Goal: Information Seeking & Learning: Learn about a topic

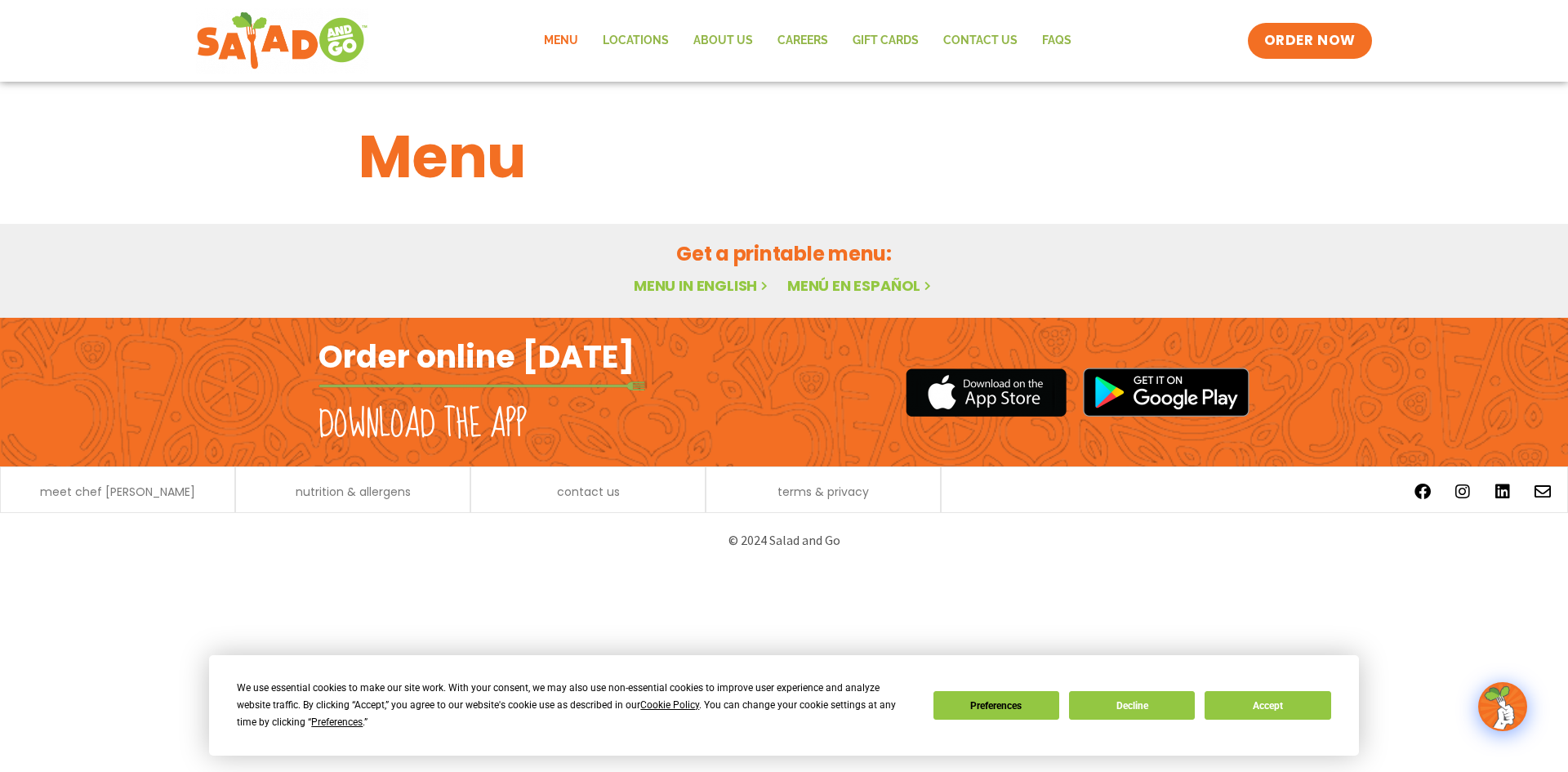
click at [711, 282] on link "Menu in English" at bounding box center [701, 285] width 137 height 20
click at [1151, 712] on button "Decline" at bounding box center [1132, 705] width 125 height 28
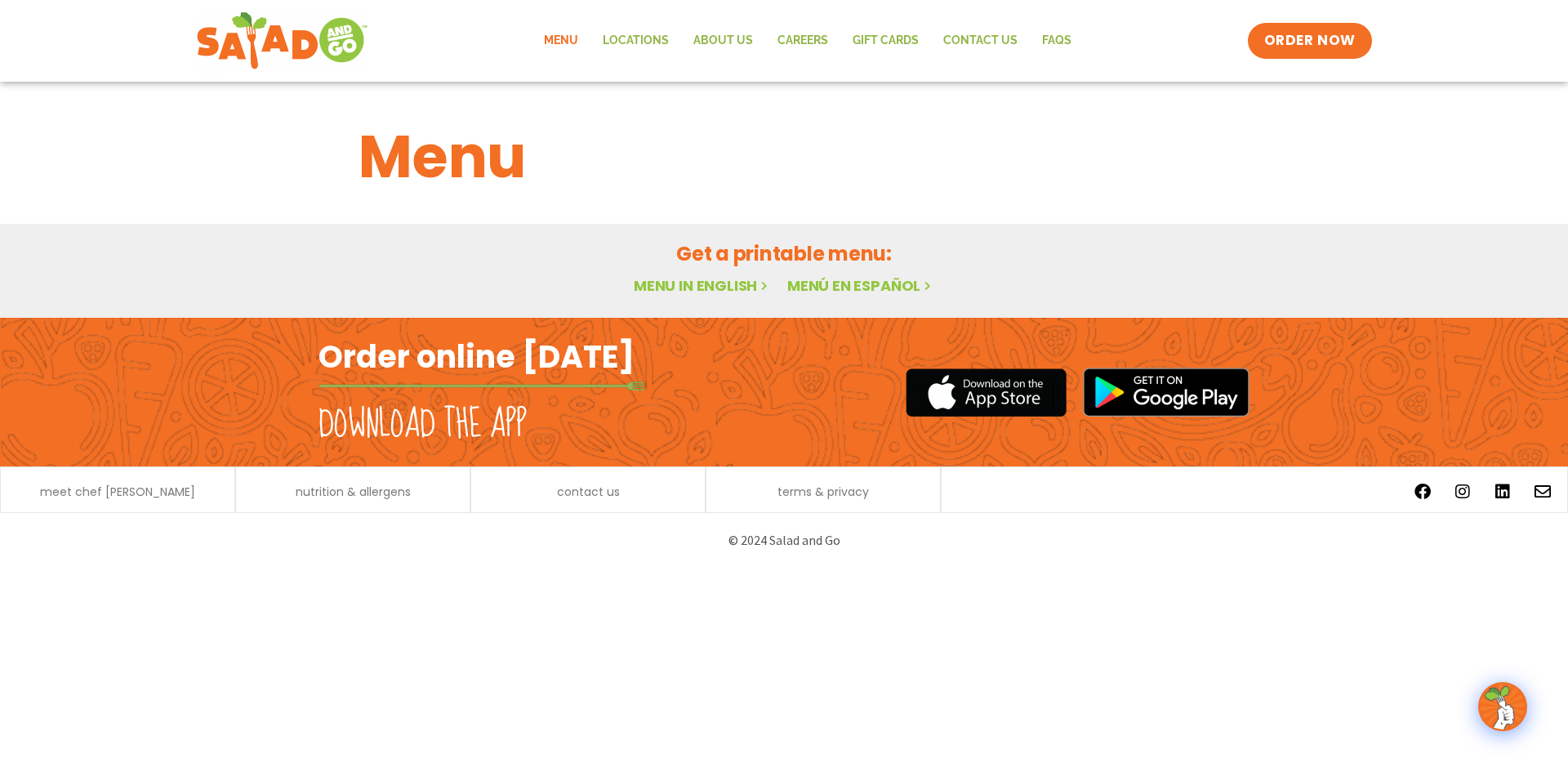
click at [567, 44] on link "Menu" at bounding box center [561, 41] width 59 height 38
click at [710, 286] on link "Menu in English" at bounding box center [701, 285] width 137 height 20
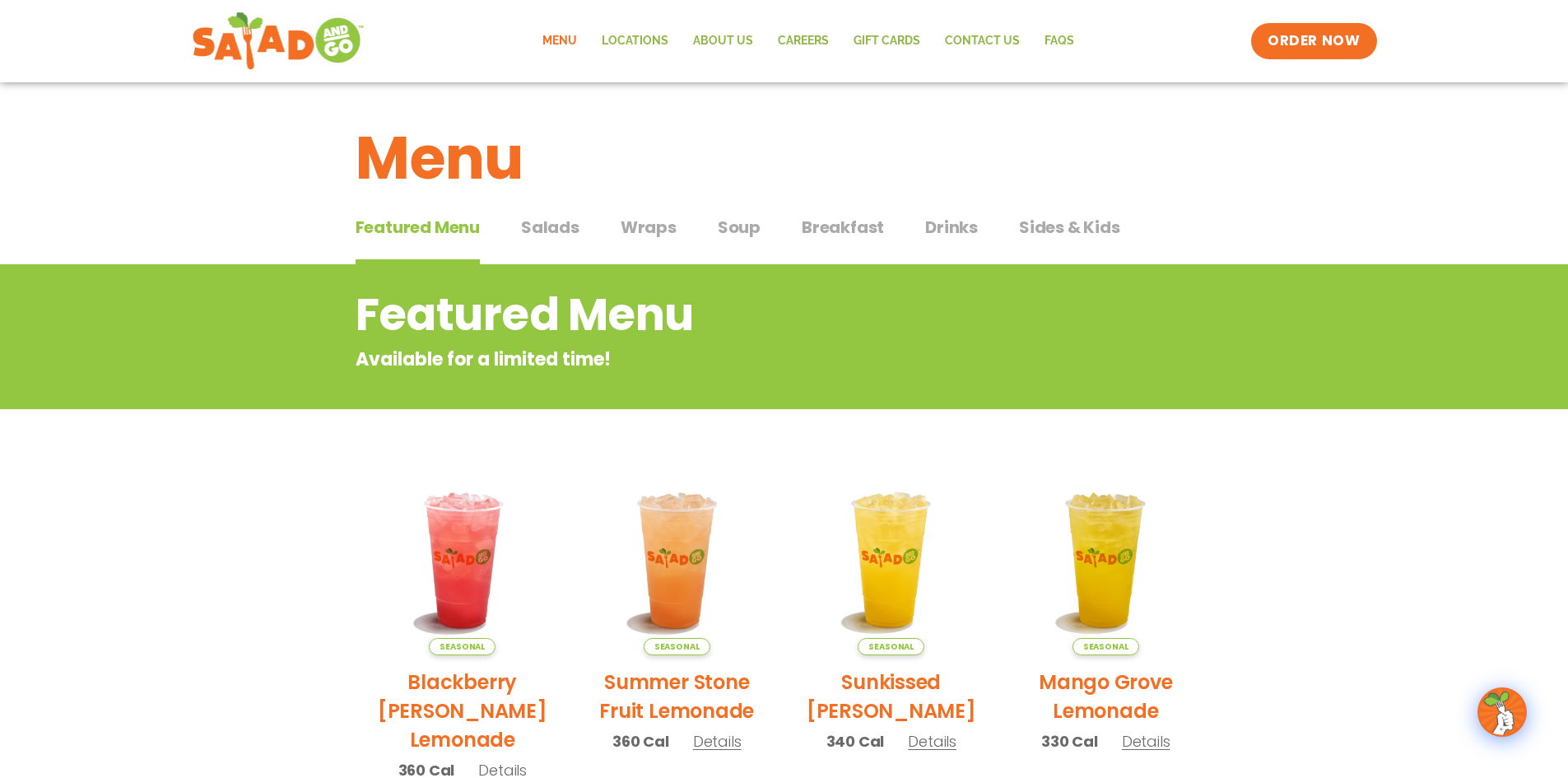
click at [647, 229] on span "Wraps" at bounding box center [648, 227] width 56 height 25
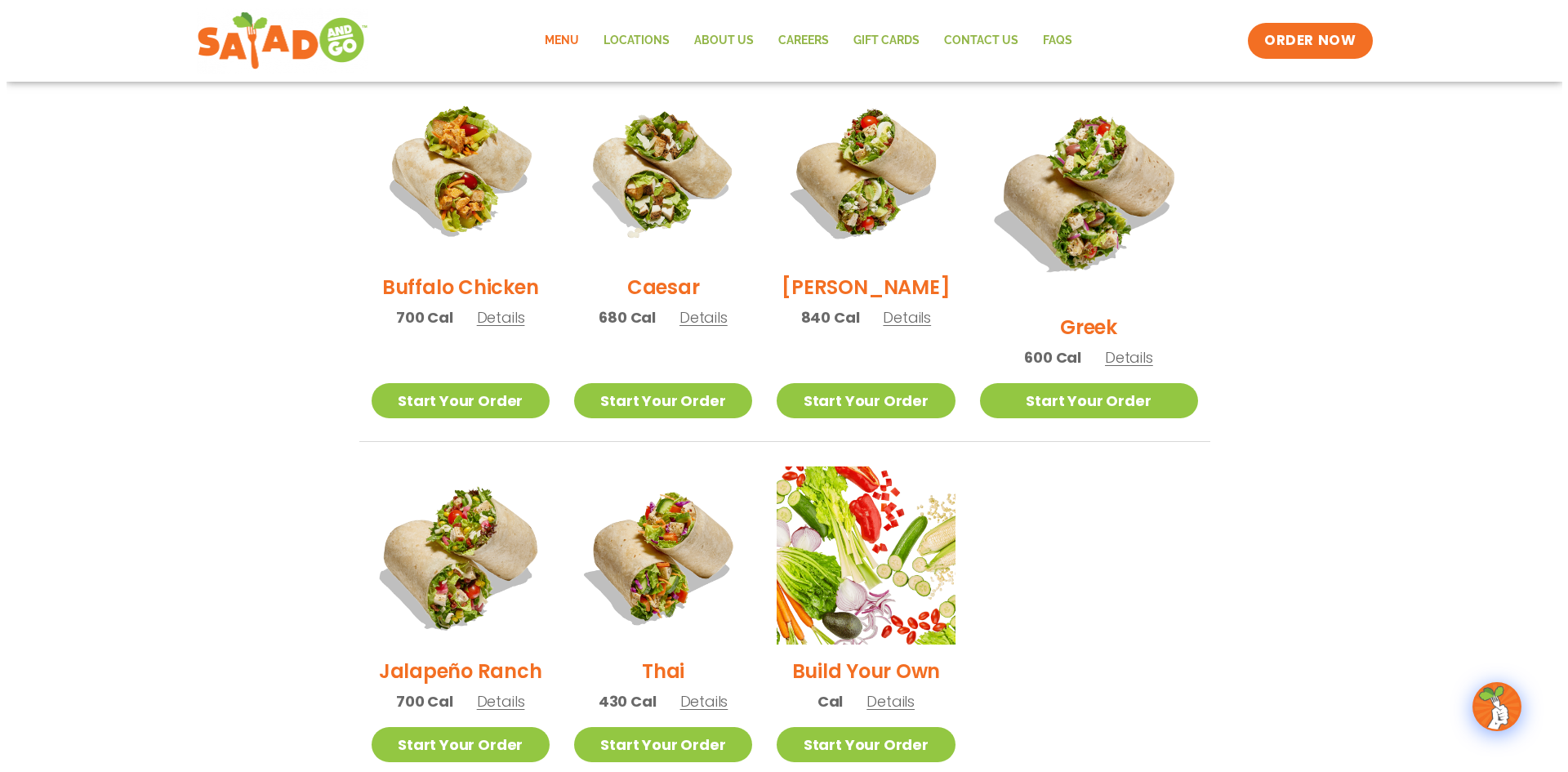
scroll to position [898, 0]
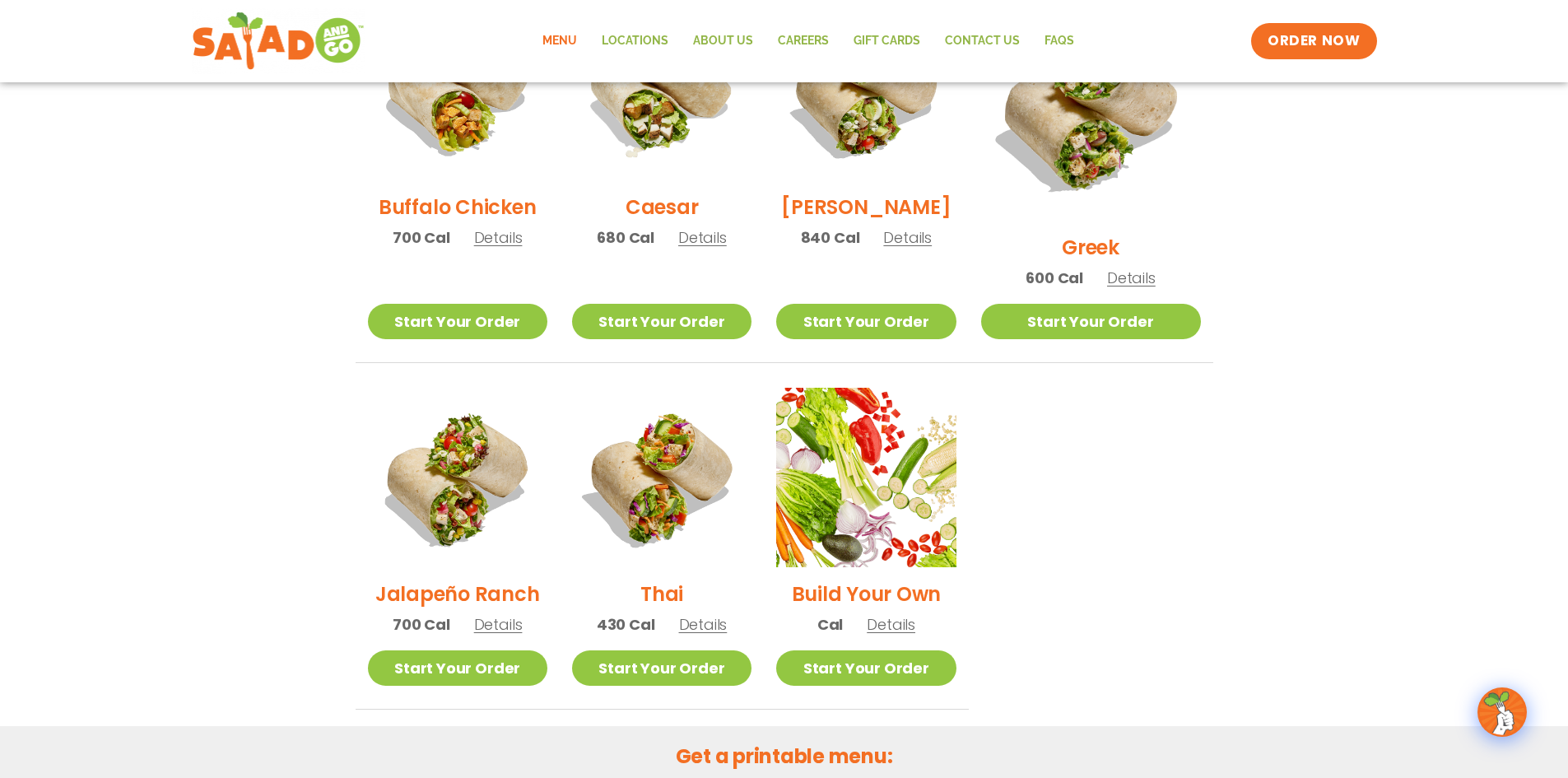
click at [505, 614] on span "Details" at bounding box center [498, 624] width 49 height 20
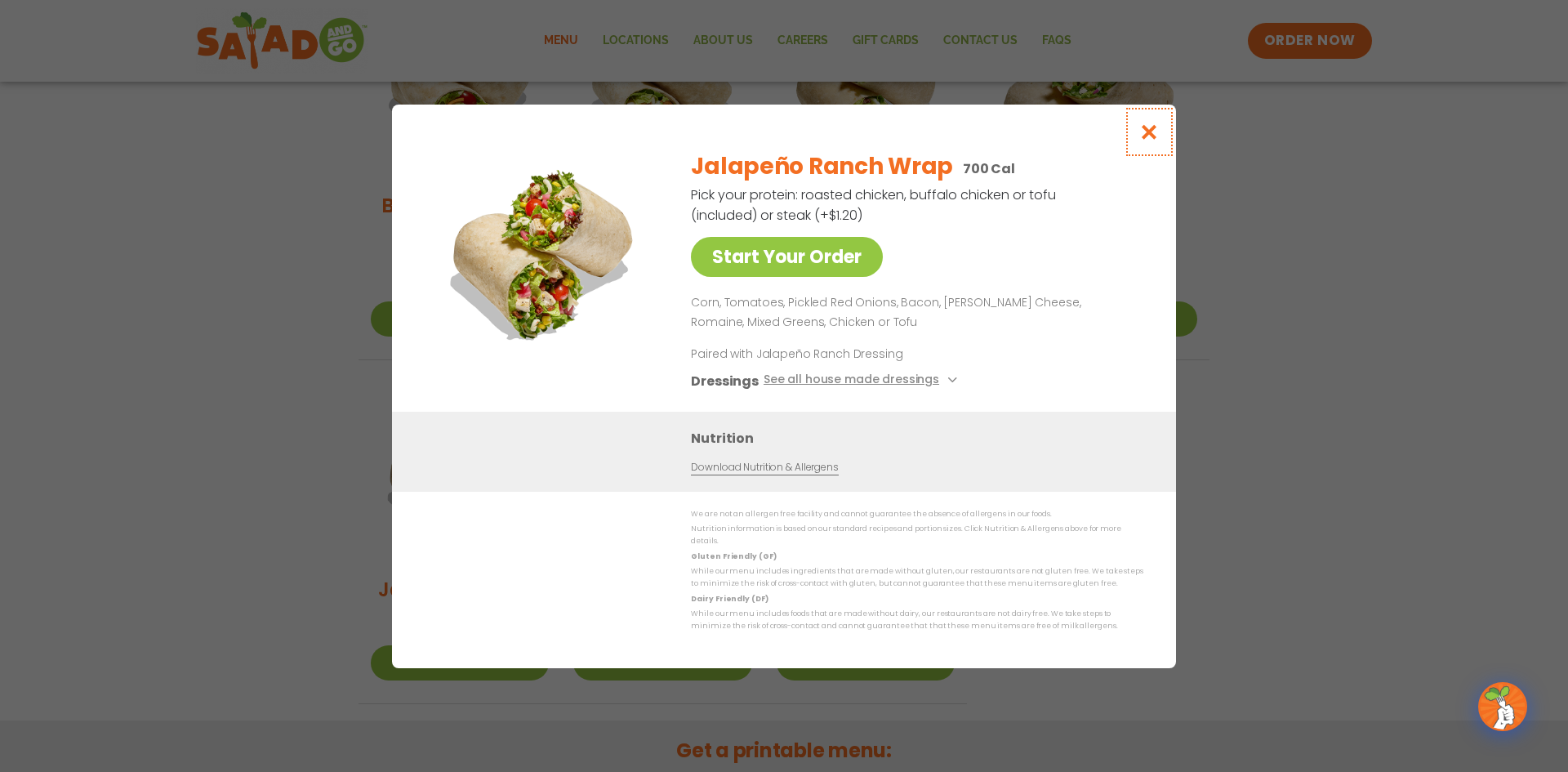
click at [1151, 138] on icon "Close modal" at bounding box center [1149, 132] width 20 height 17
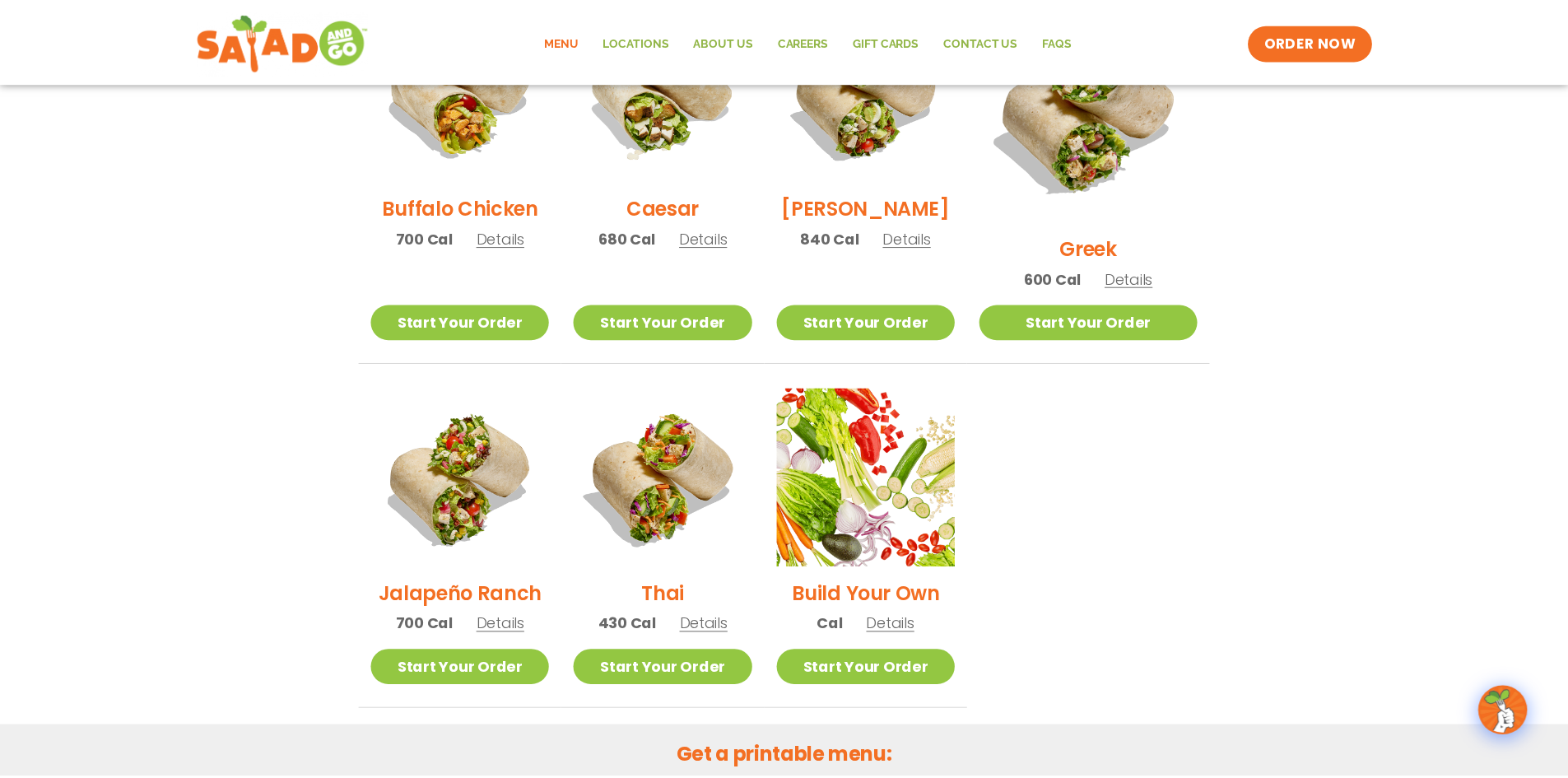
scroll to position [816, 0]
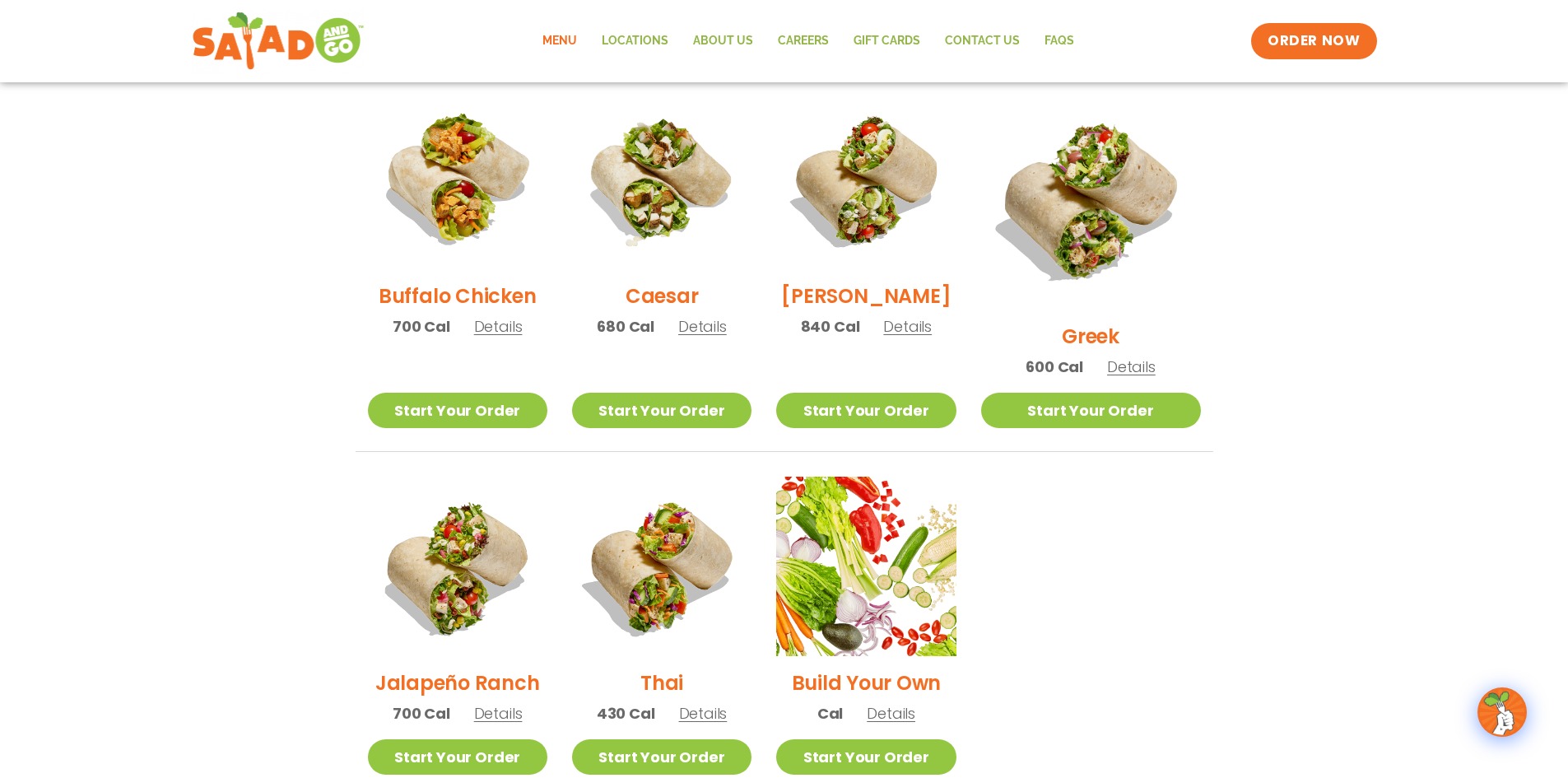
click at [1109, 321] on h2 "Greek" at bounding box center [1091, 336] width 58 height 28
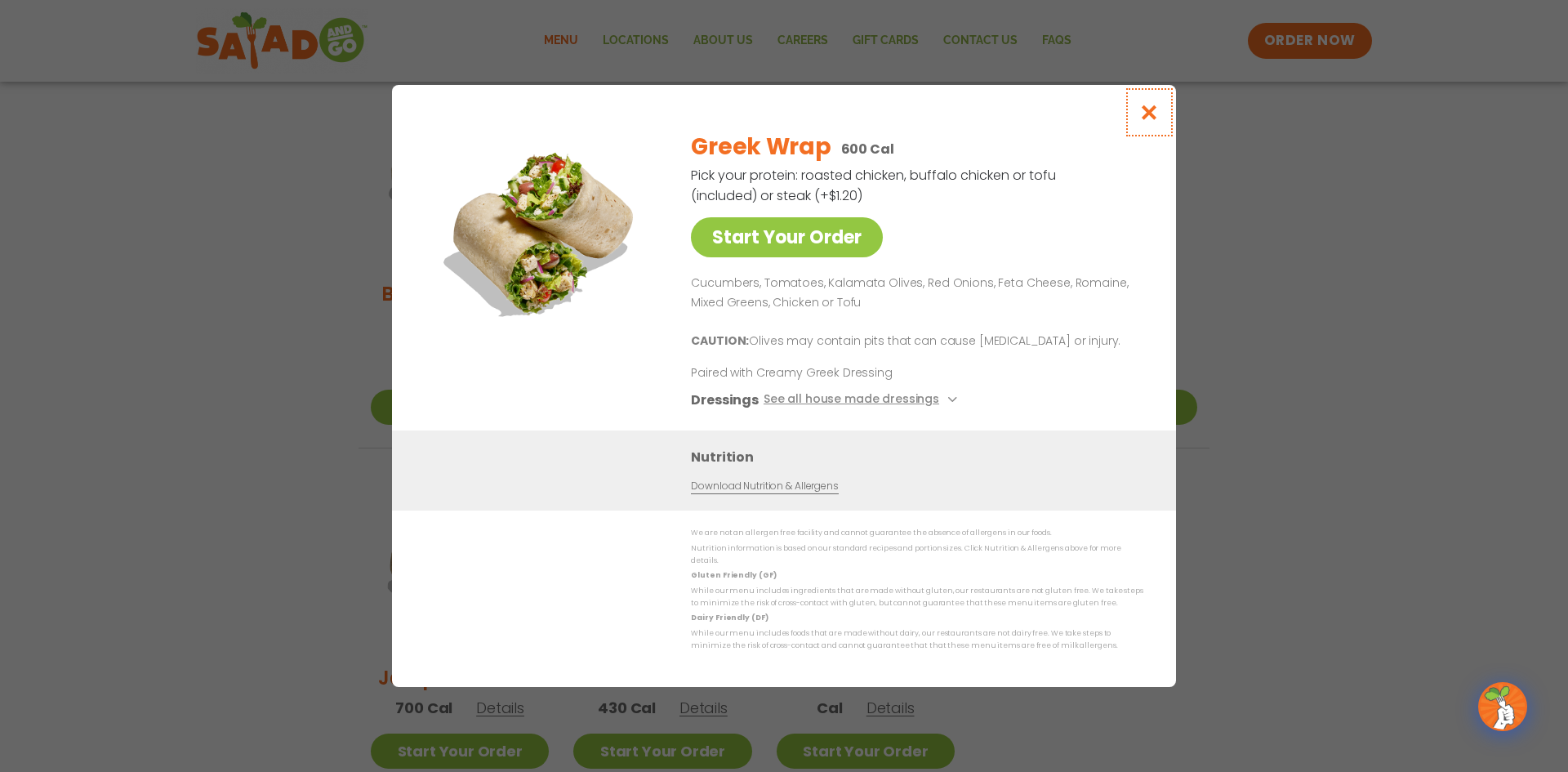
click at [1152, 117] on icon "Close modal" at bounding box center [1149, 111] width 20 height 17
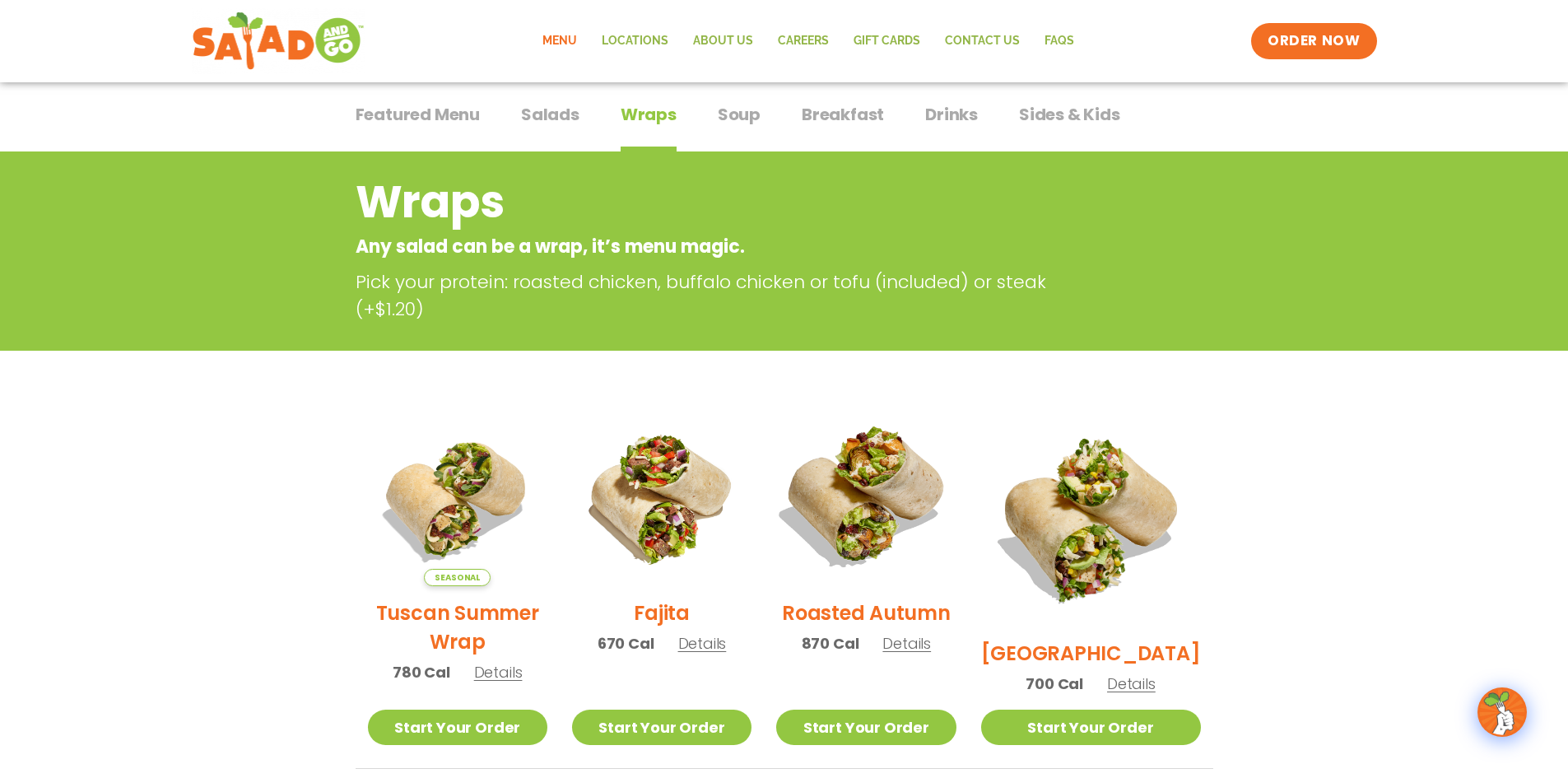
scroll to position [76, 0]
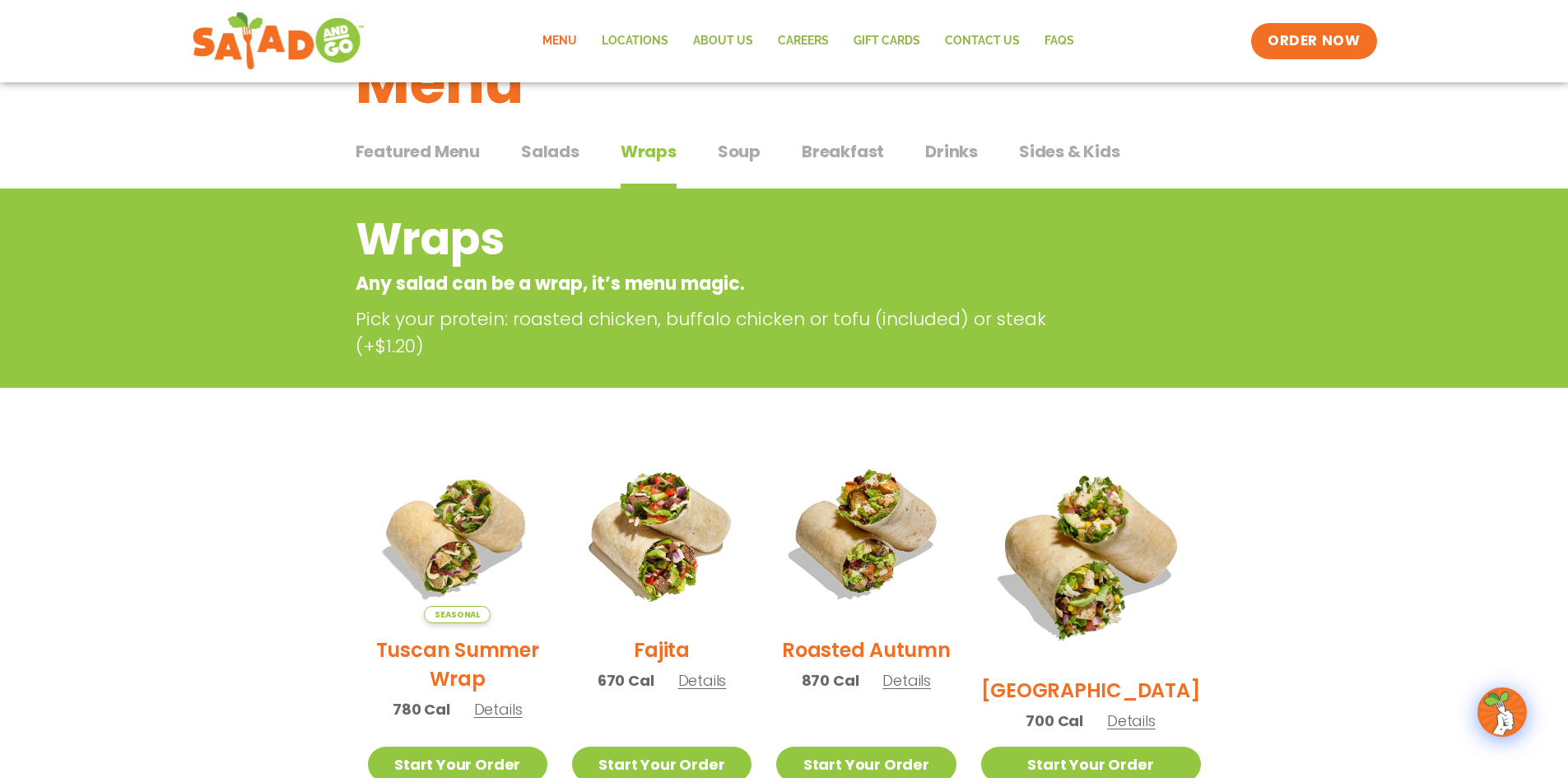
click at [821, 147] on span "Breakfast" at bounding box center [842, 151] width 82 height 25
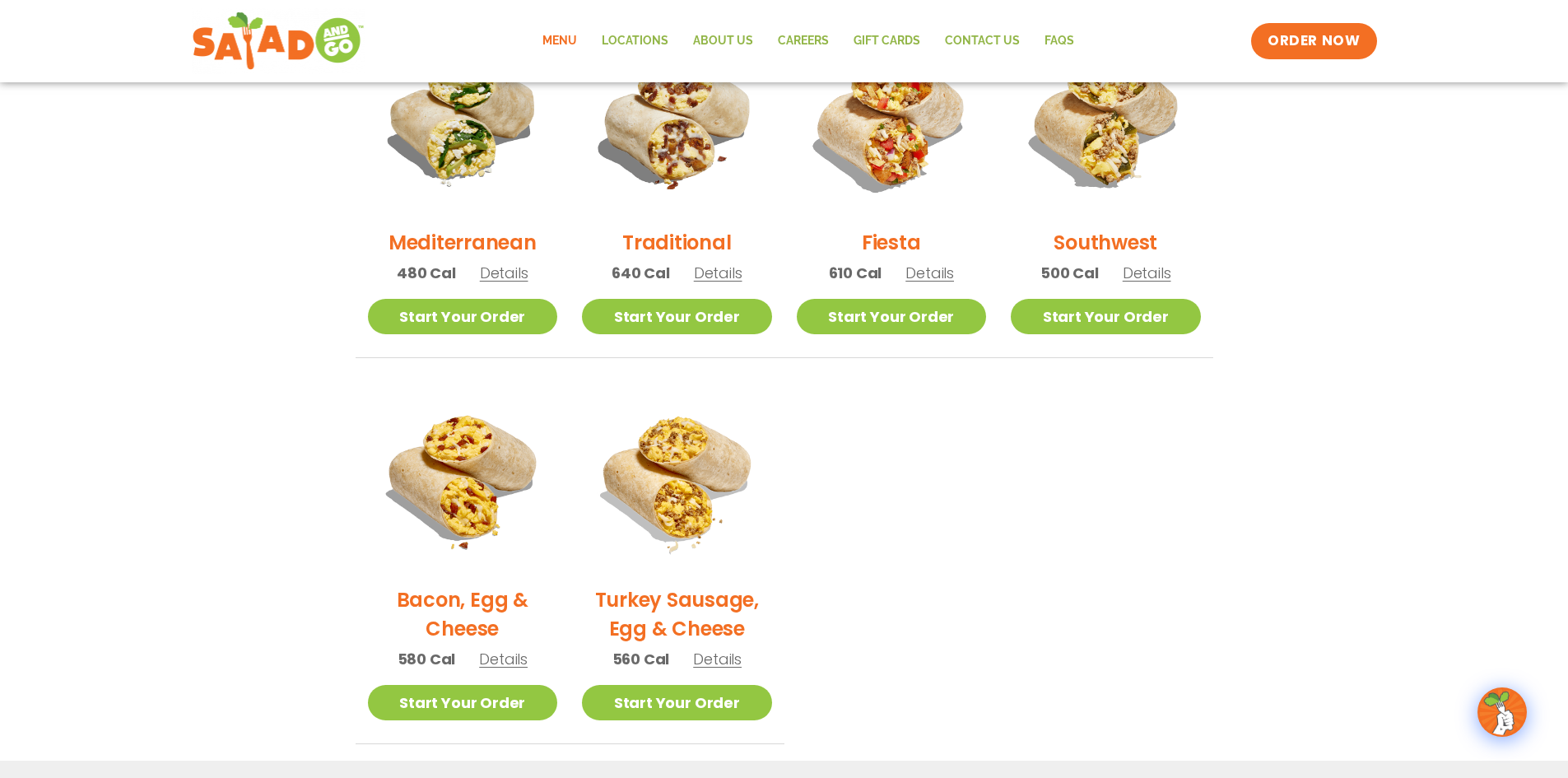
scroll to position [411, 0]
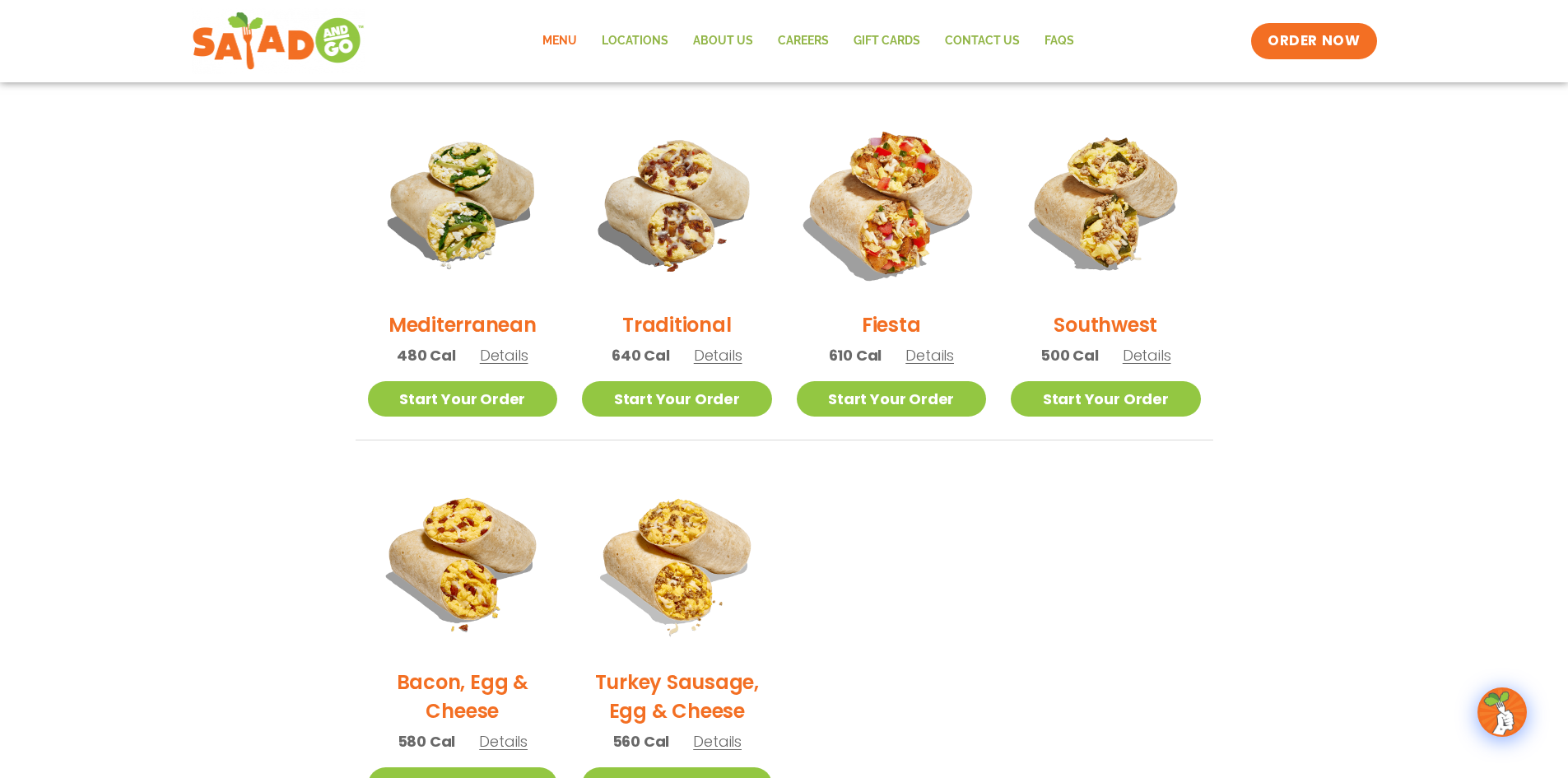
click at [890, 226] on img at bounding box center [890, 203] width 223 height 223
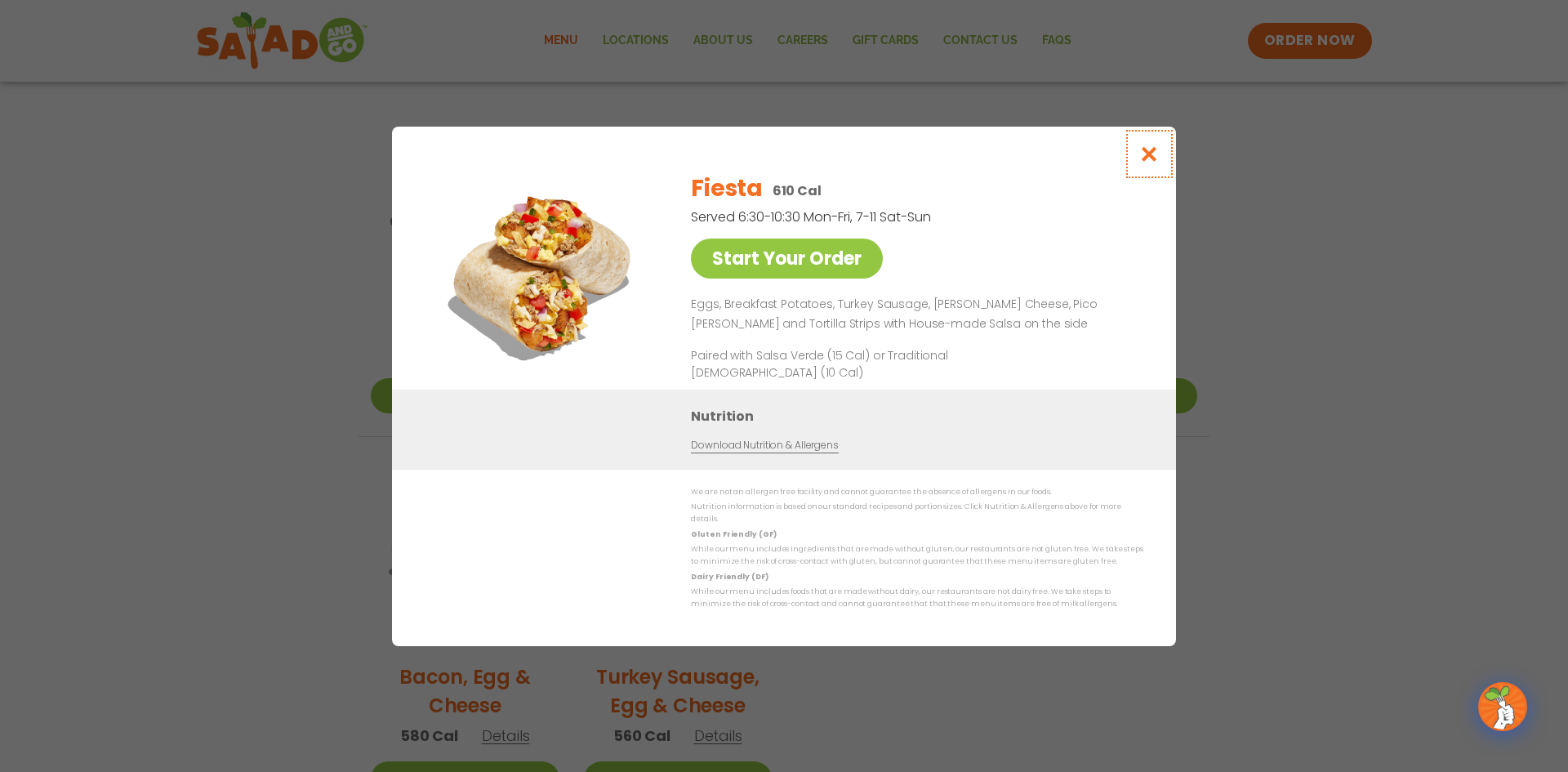
click at [1154, 163] on icon "Close modal" at bounding box center [1149, 154] width 20 height 17
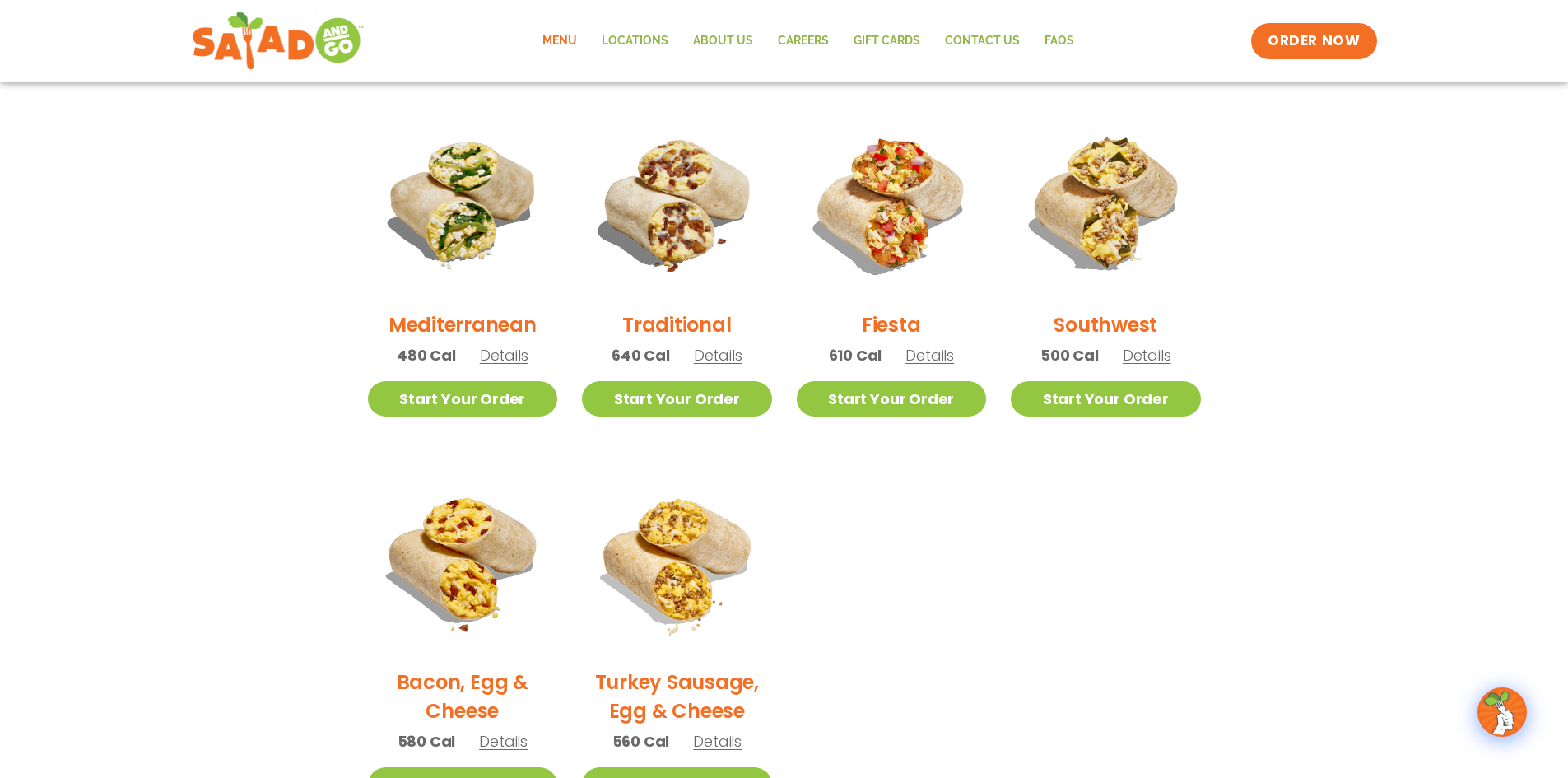
click at [1114, 197] on img at bounding box center [1106, 203] width 191 height 190
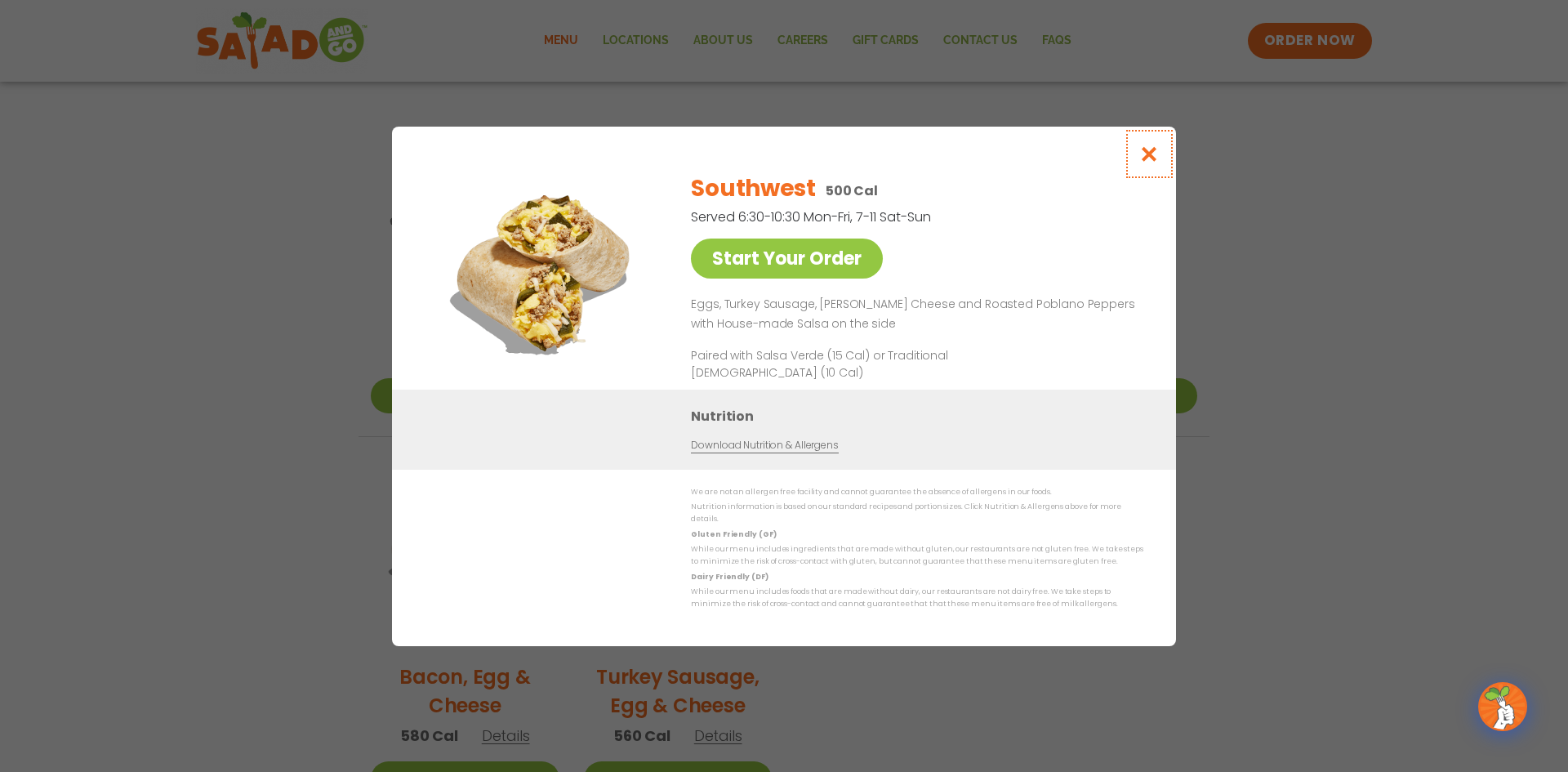
click at [1154, 157] on icon "Close modal" at bounding box center [1149, 154] width 20 height 17
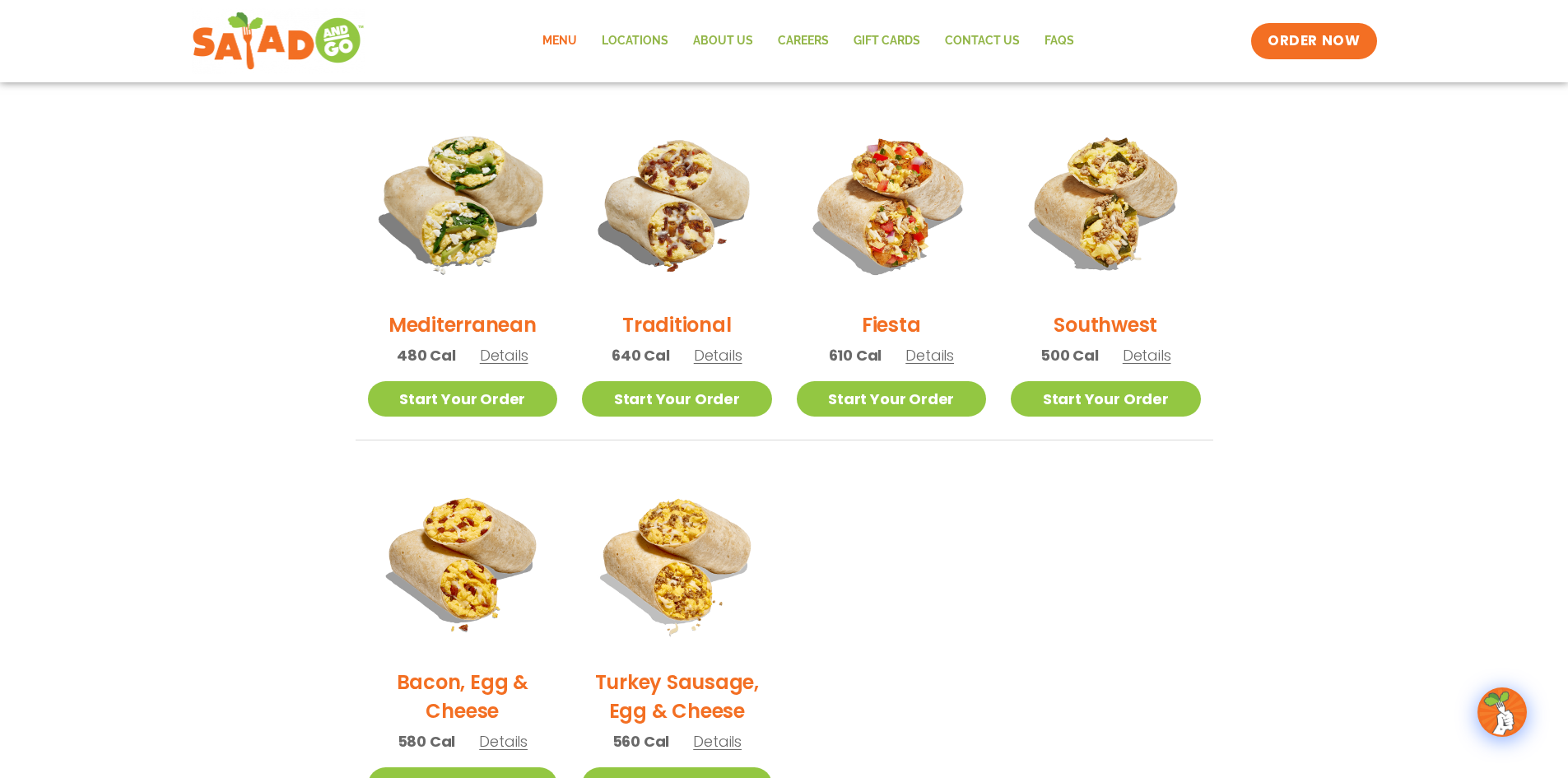
click at [489, 202] on img at bounding box center [462, 203] width 223 height 223
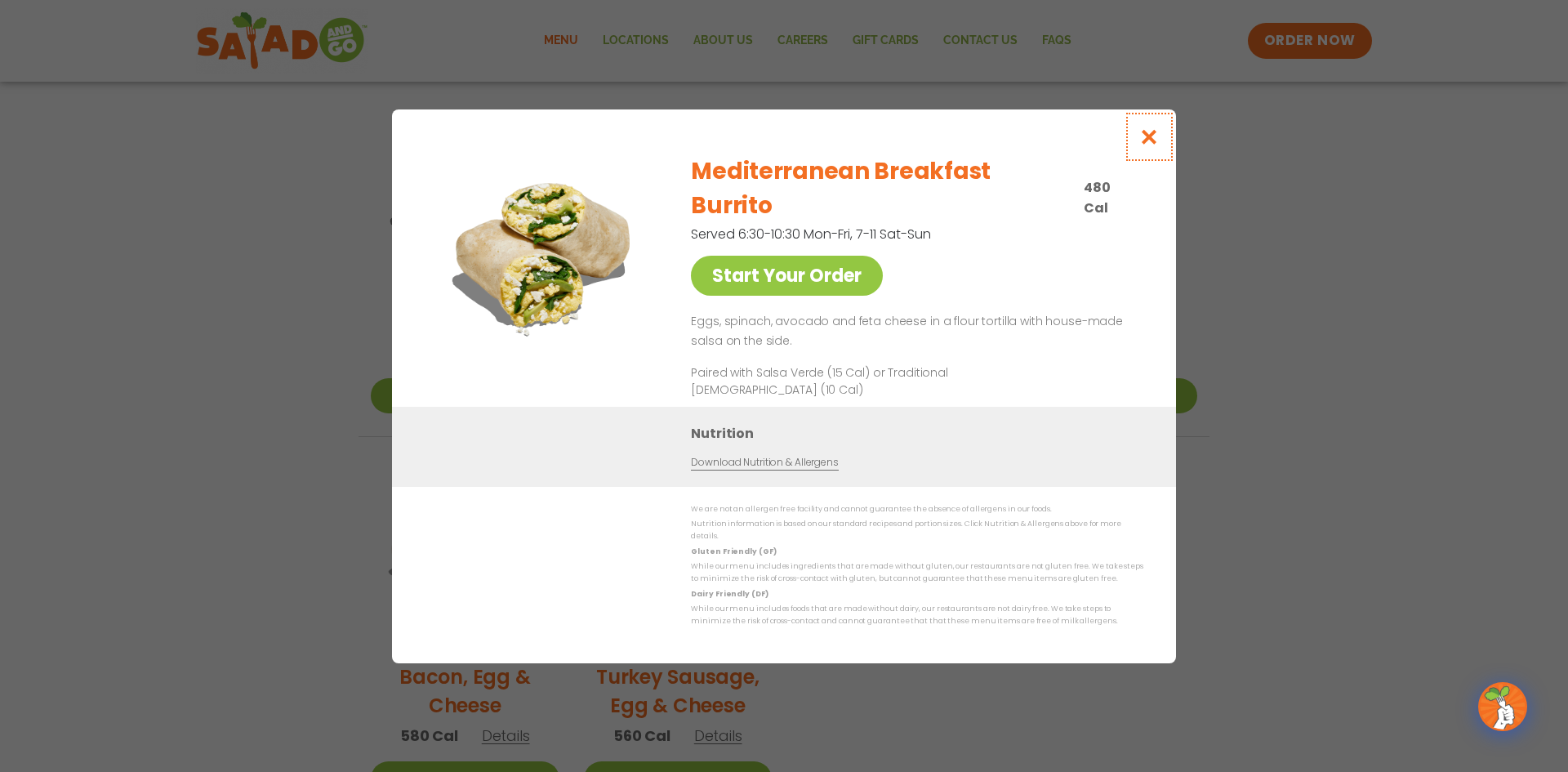
click at [1154, 146] on icon "Close modal" at bounding box center [1149, 136] width 20 height 17
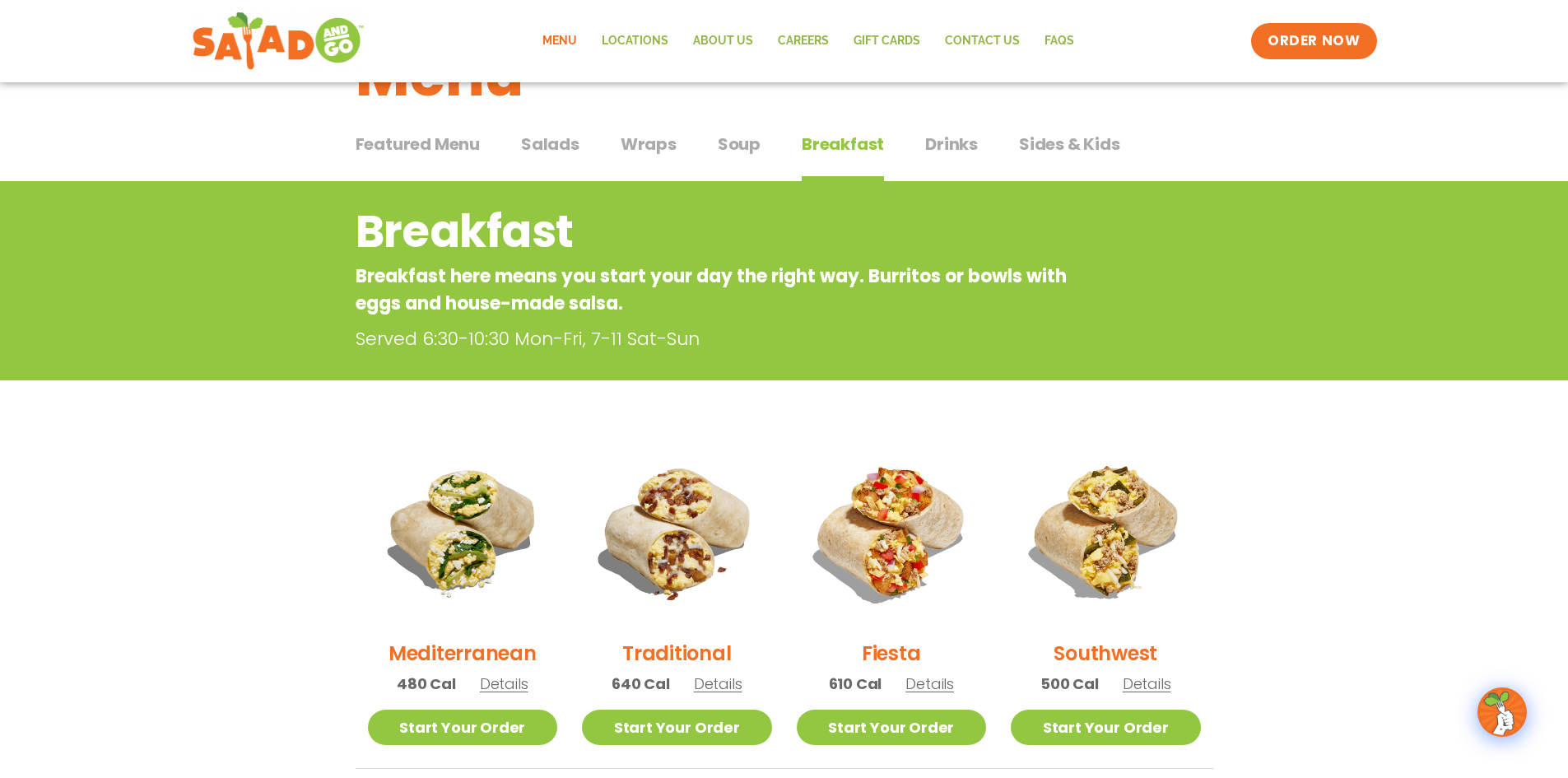
scroll to position [82, 0]
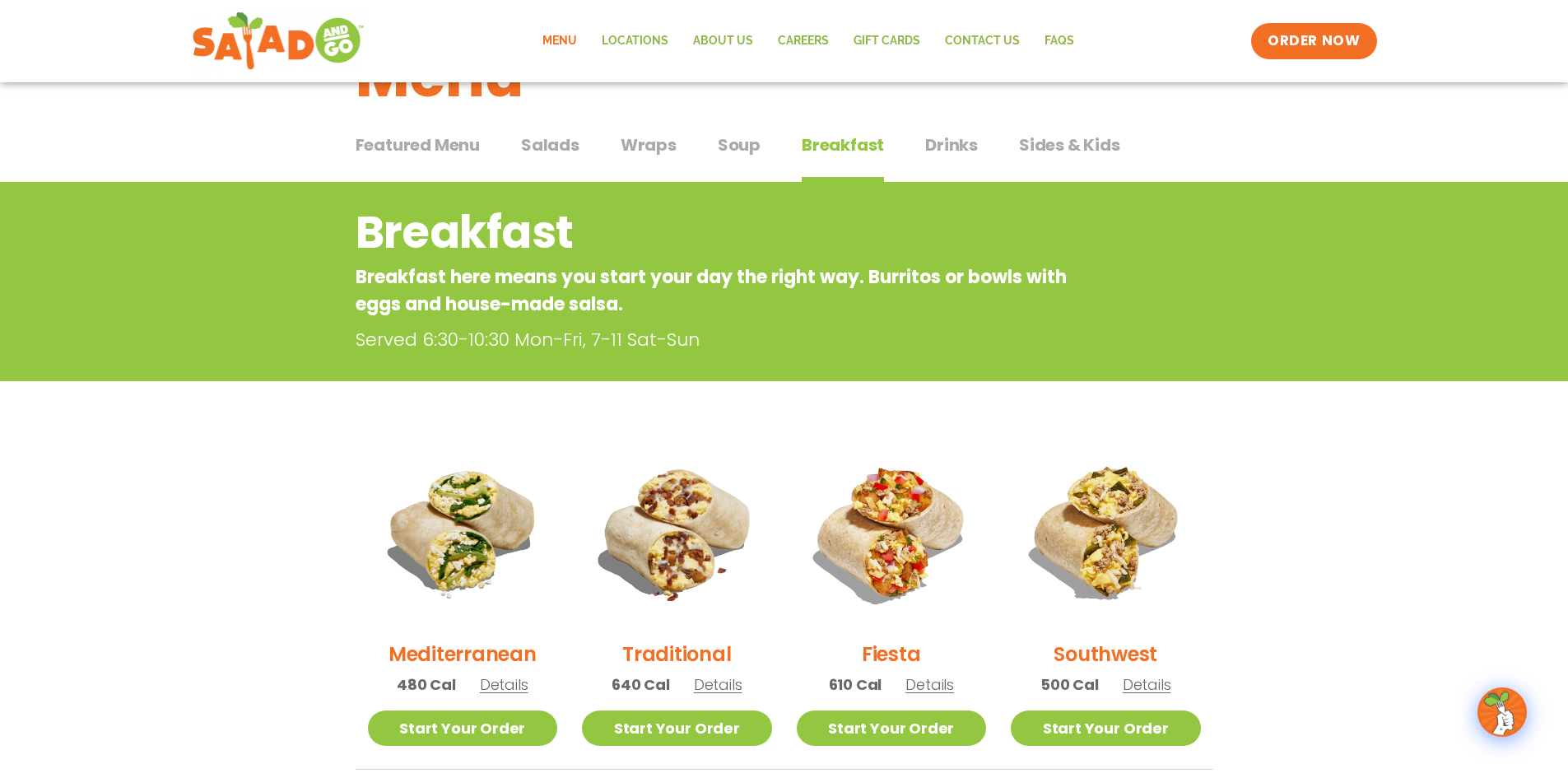
click at [561, 149] on span "Salads" at bounding box center [550, 145] width 59 height 25
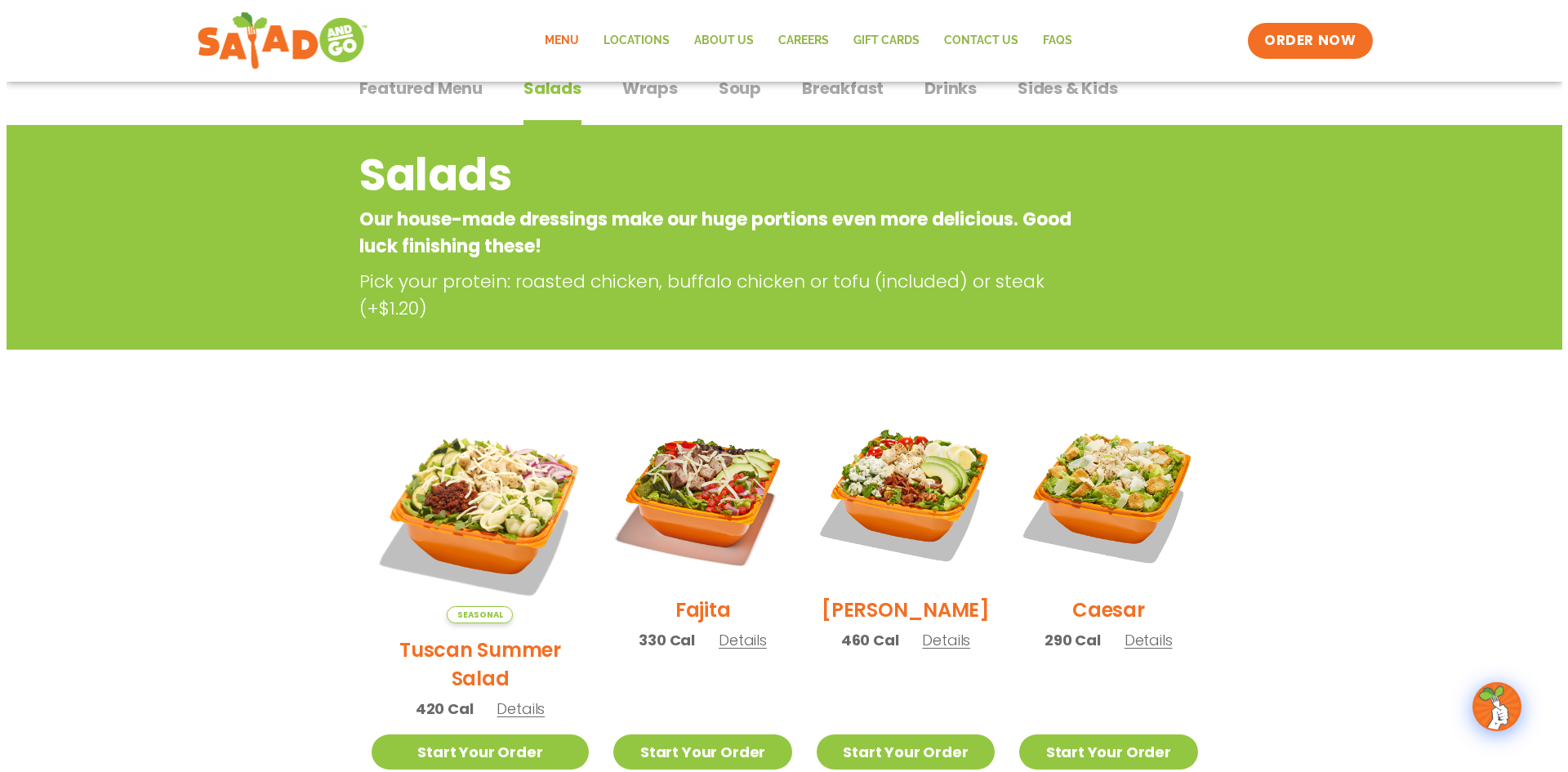
scroll to position [245, 0]
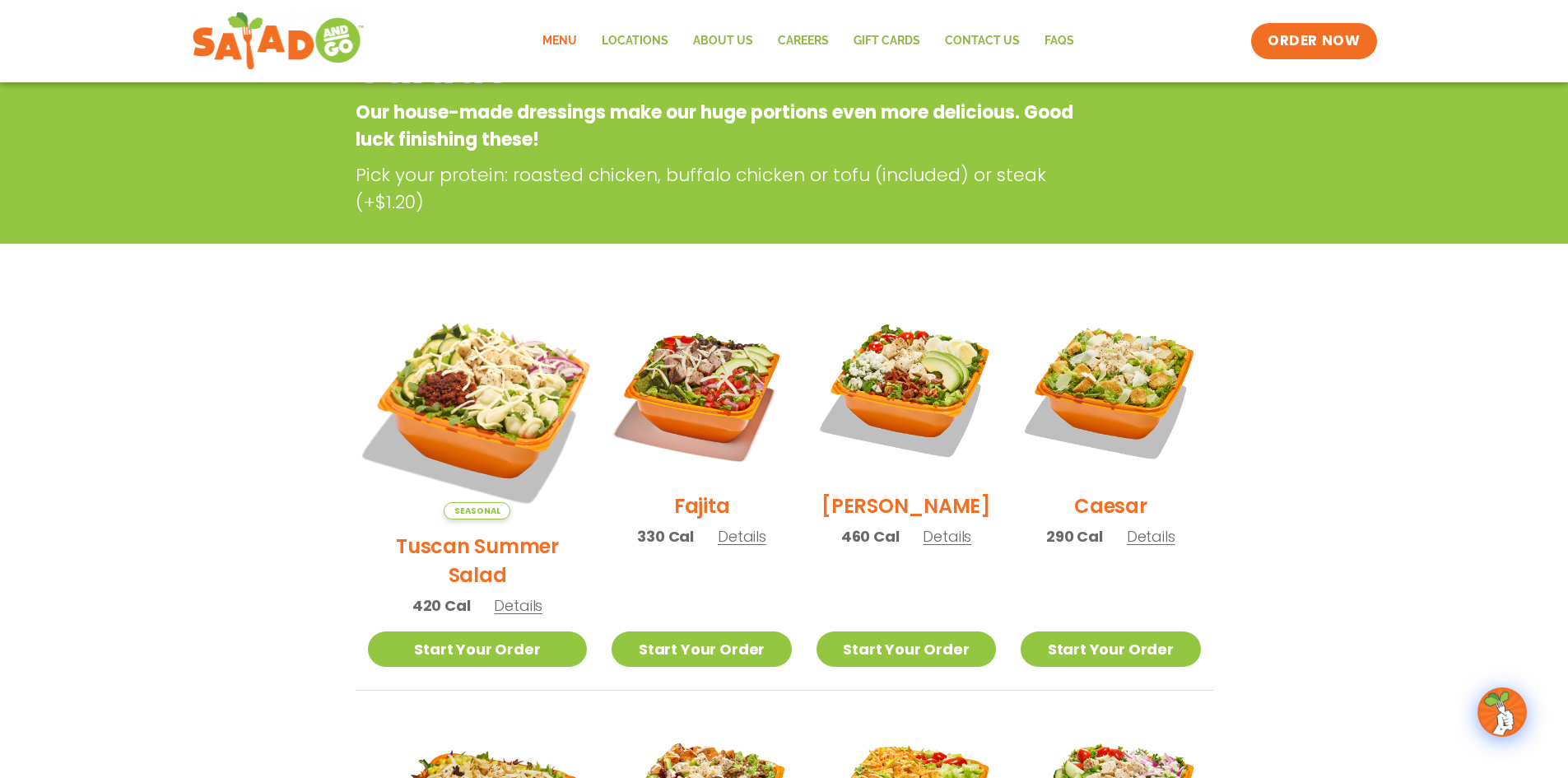
click at [475, 417] on img at bounding box center [476, 409] width 257 height 257
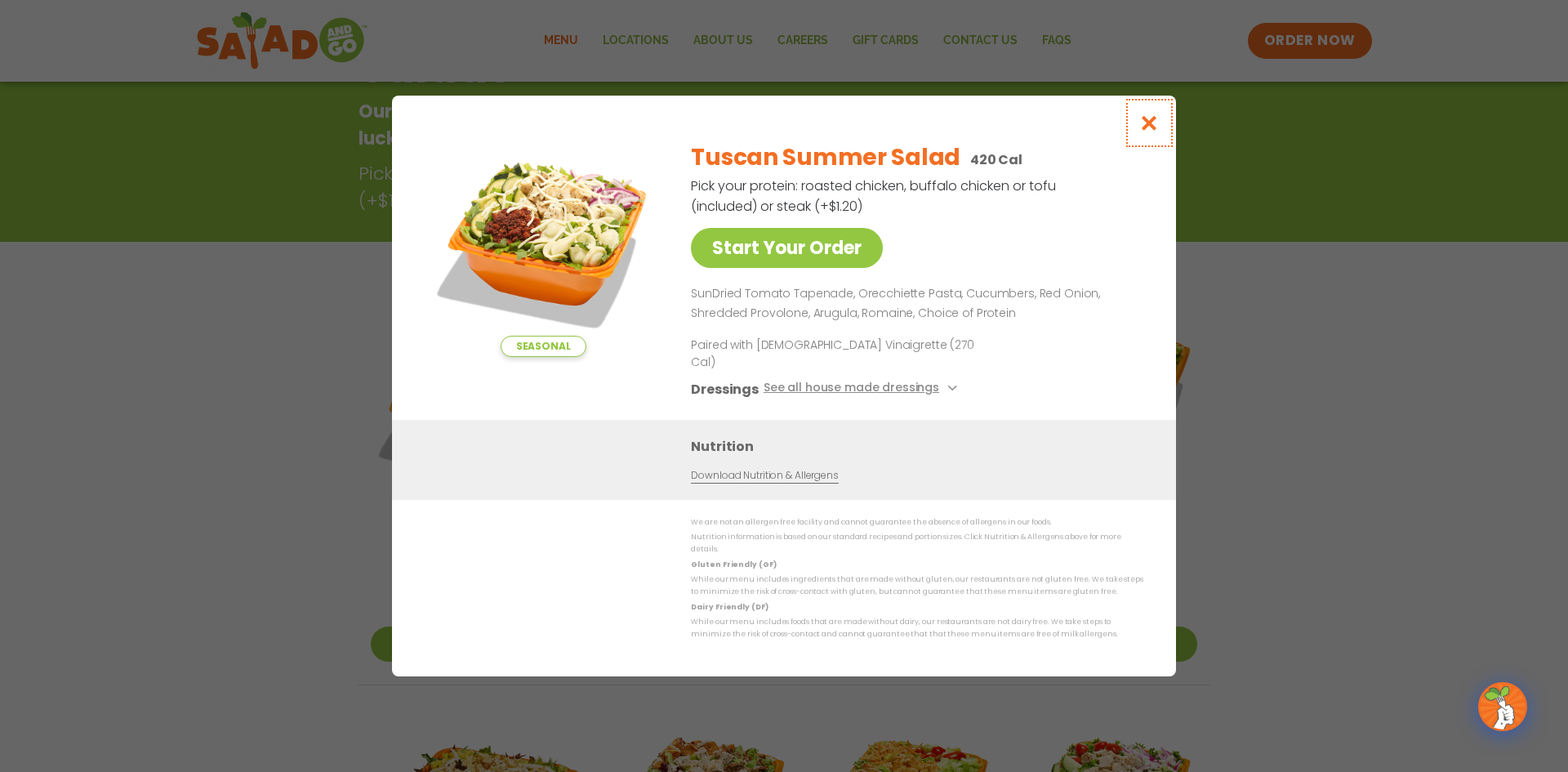
click at [1152, 132] on icon "Close modal" at bounding box center [1149, 122] width 20 height 17
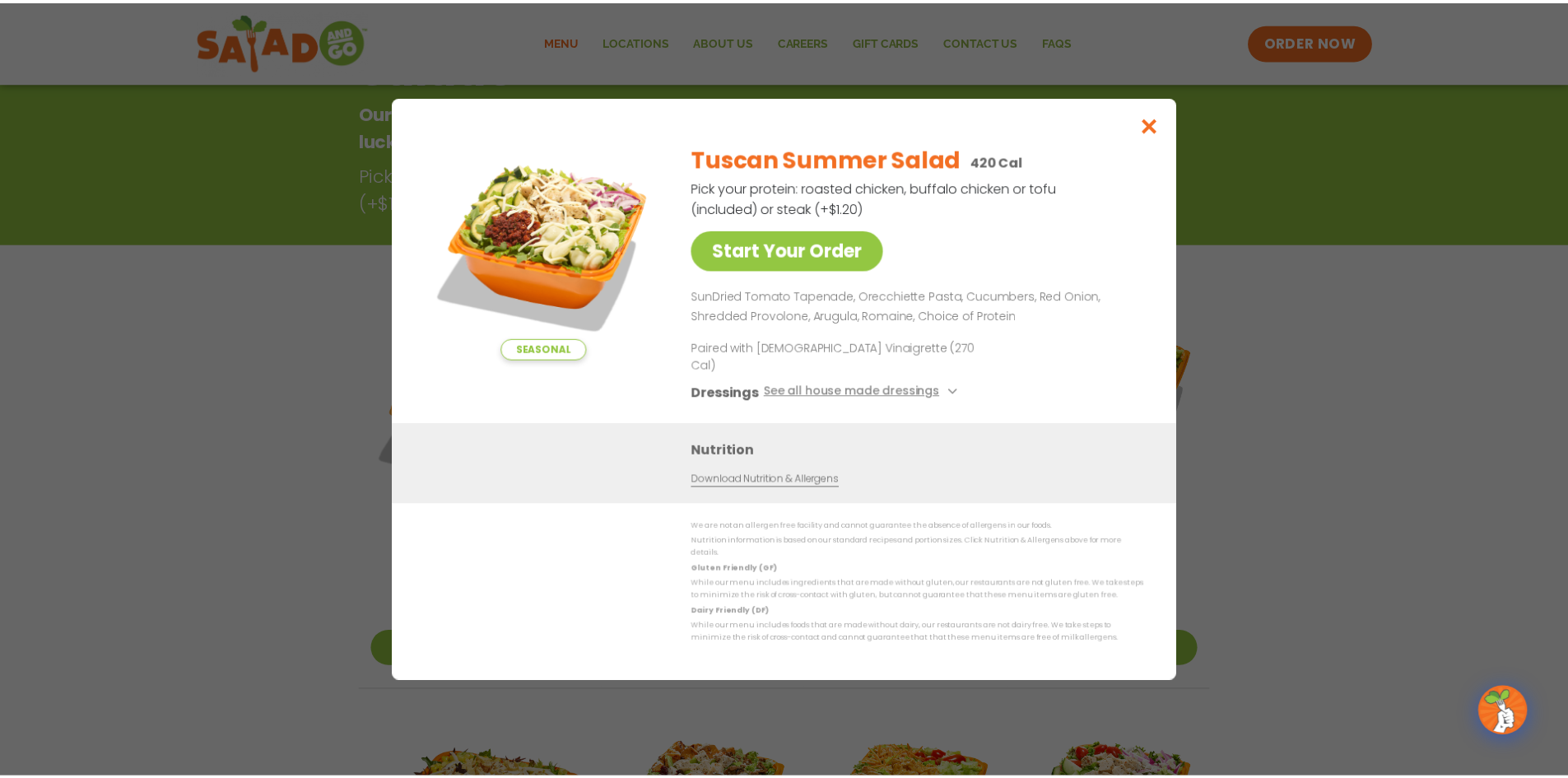
scroll to position [264, 0]
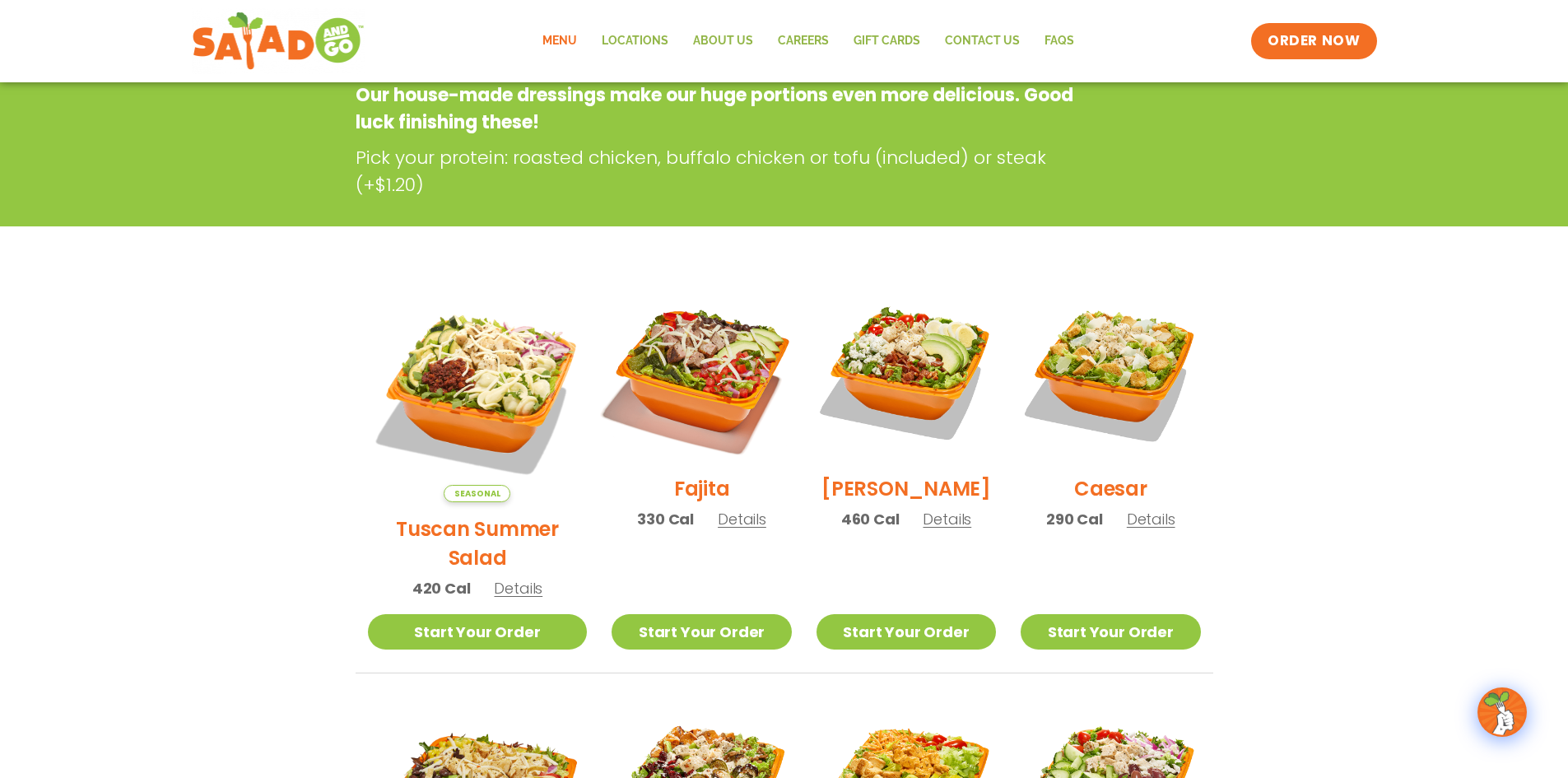
click at [701, 406] on img at bounding box center [701, 372] width 211 height 211
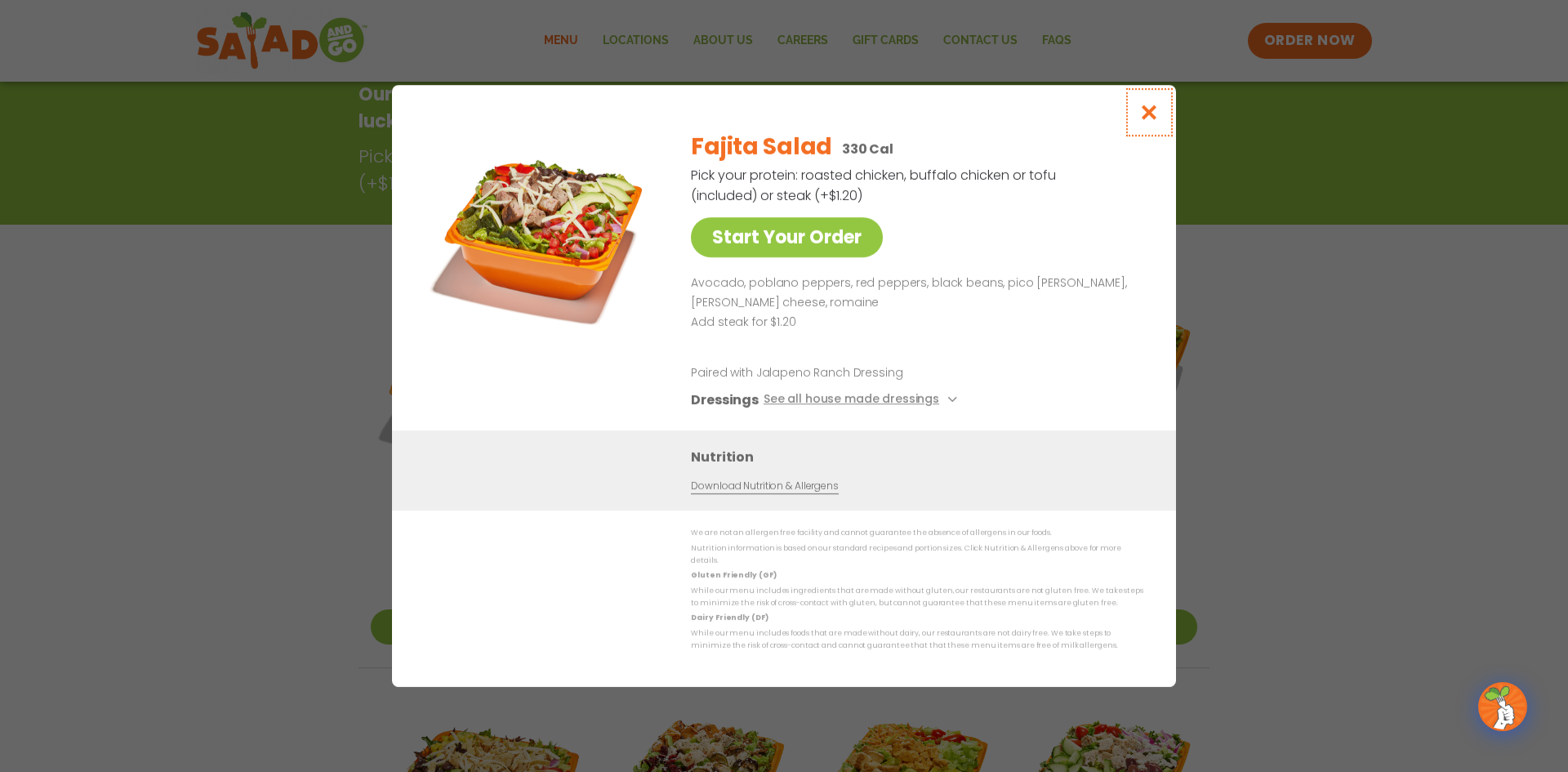
click at [1155, 118] on icon "Close modal" at bounding box center [1149, 111] width 20 height 17
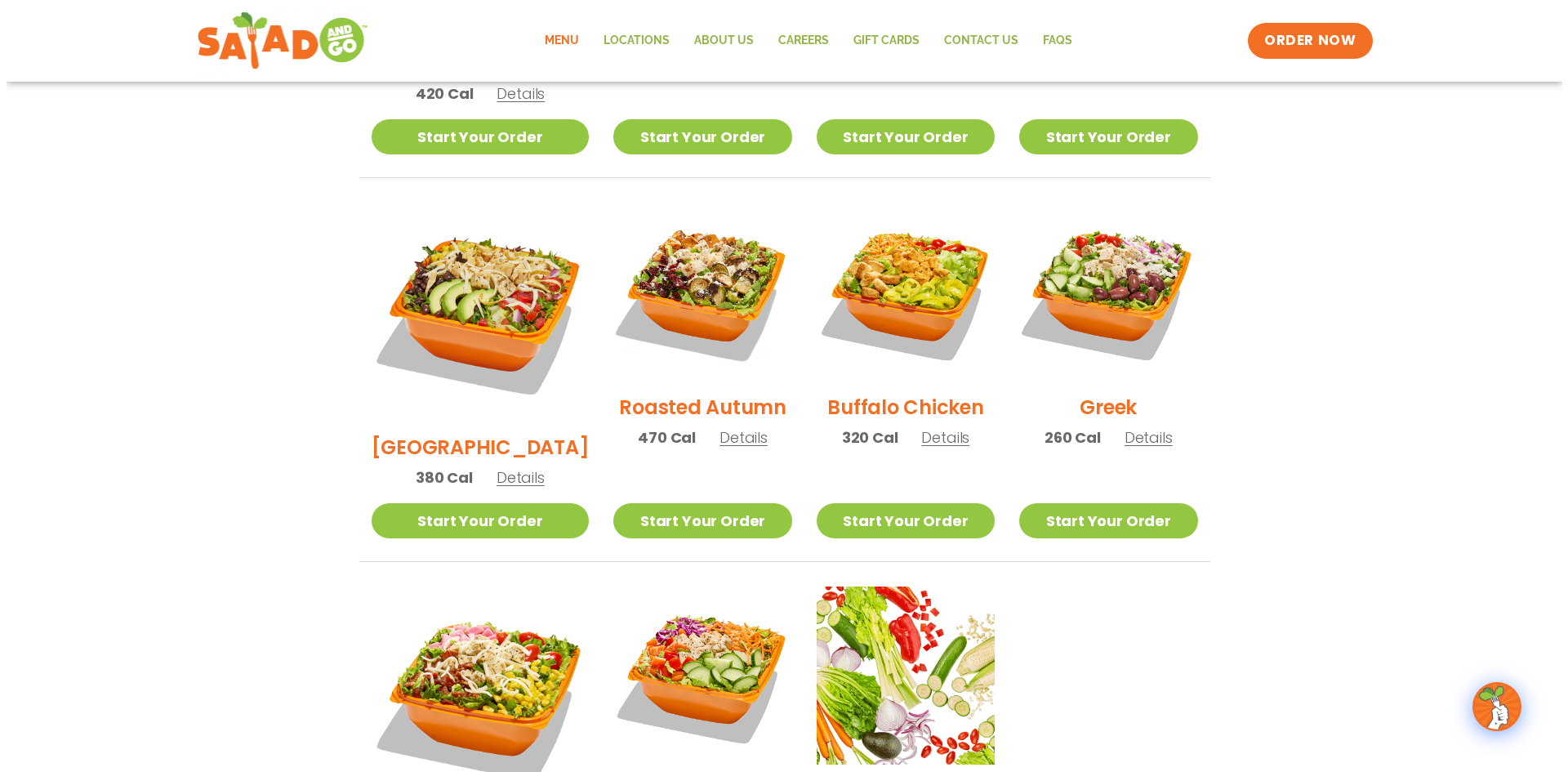
scroll to position [915, 0]
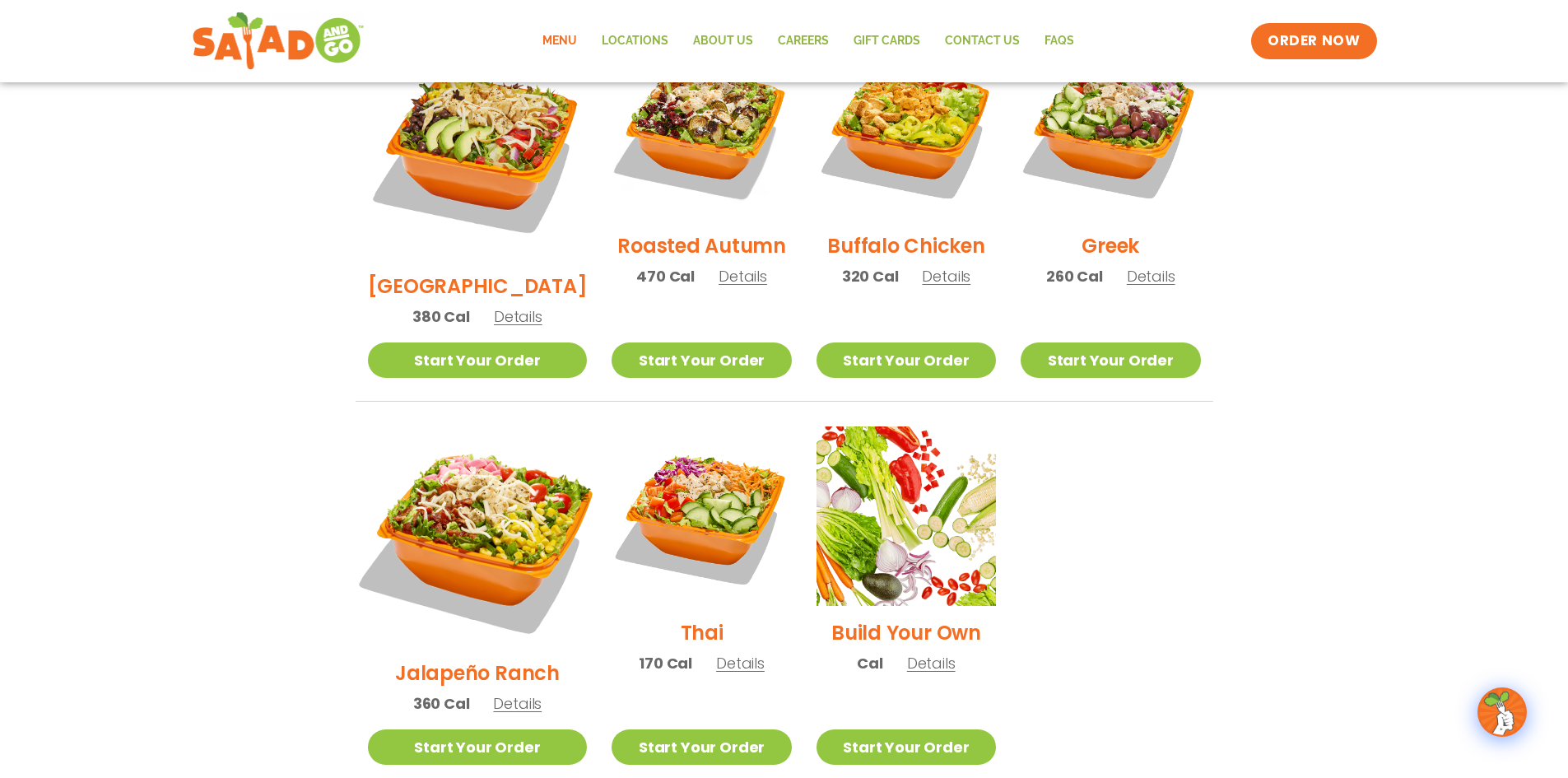
click at [496, 476] on img at bounding box center [476, 536] width 257 height 257
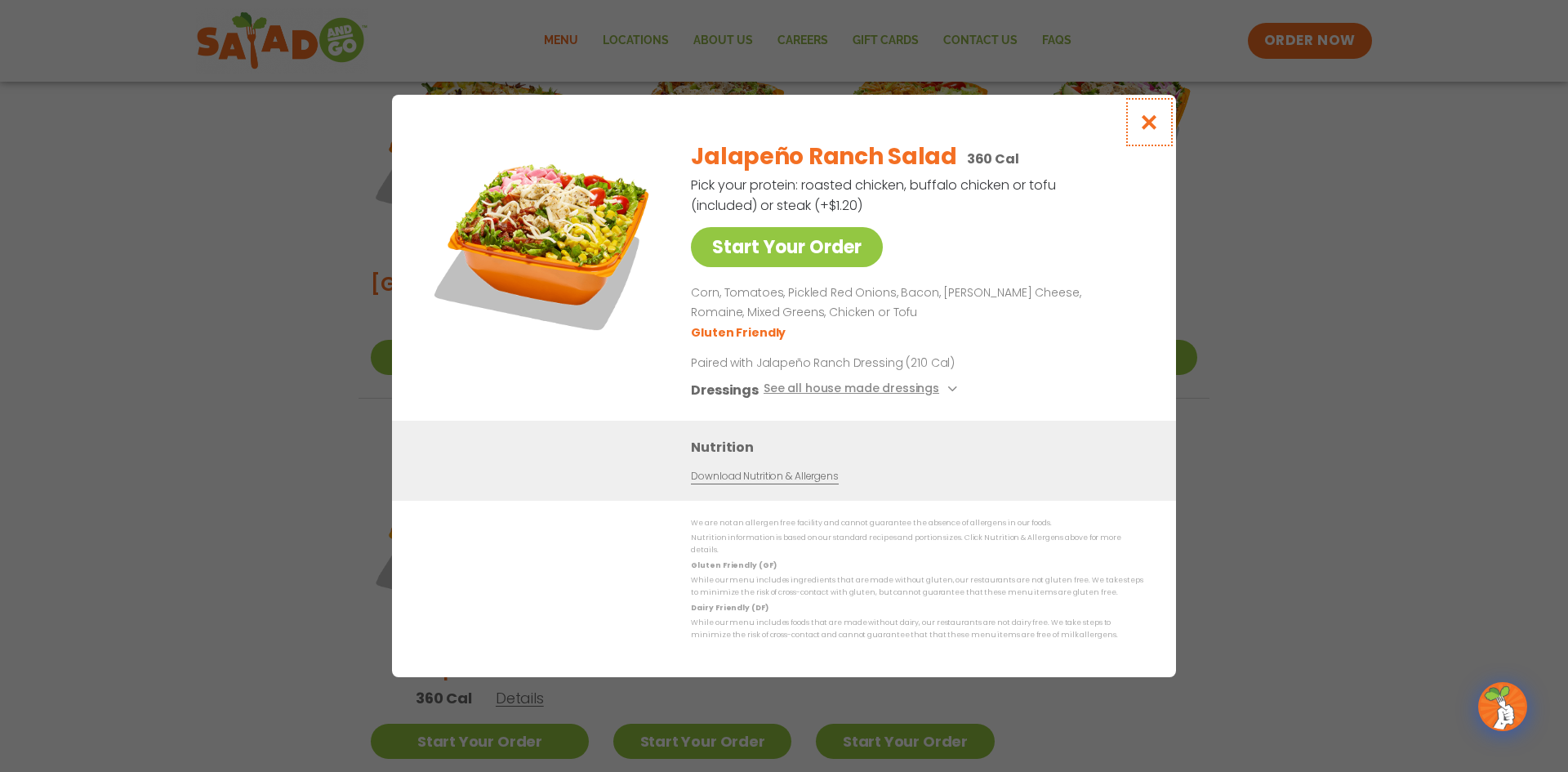
click at [1149, 140] on button "Close modal" at bounding box center [1149, 122] width 53 height 55
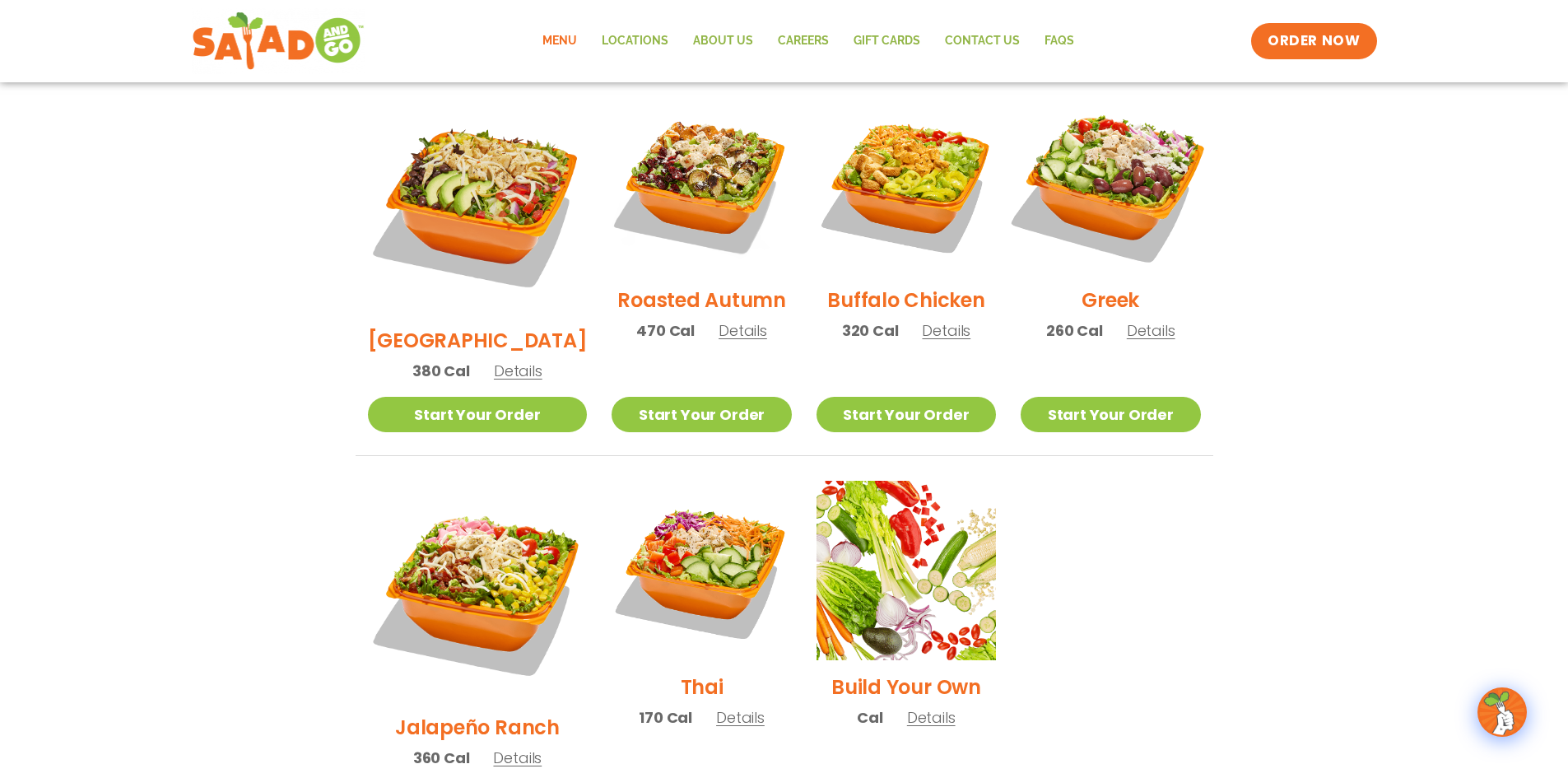
scroll to position [844, 0]
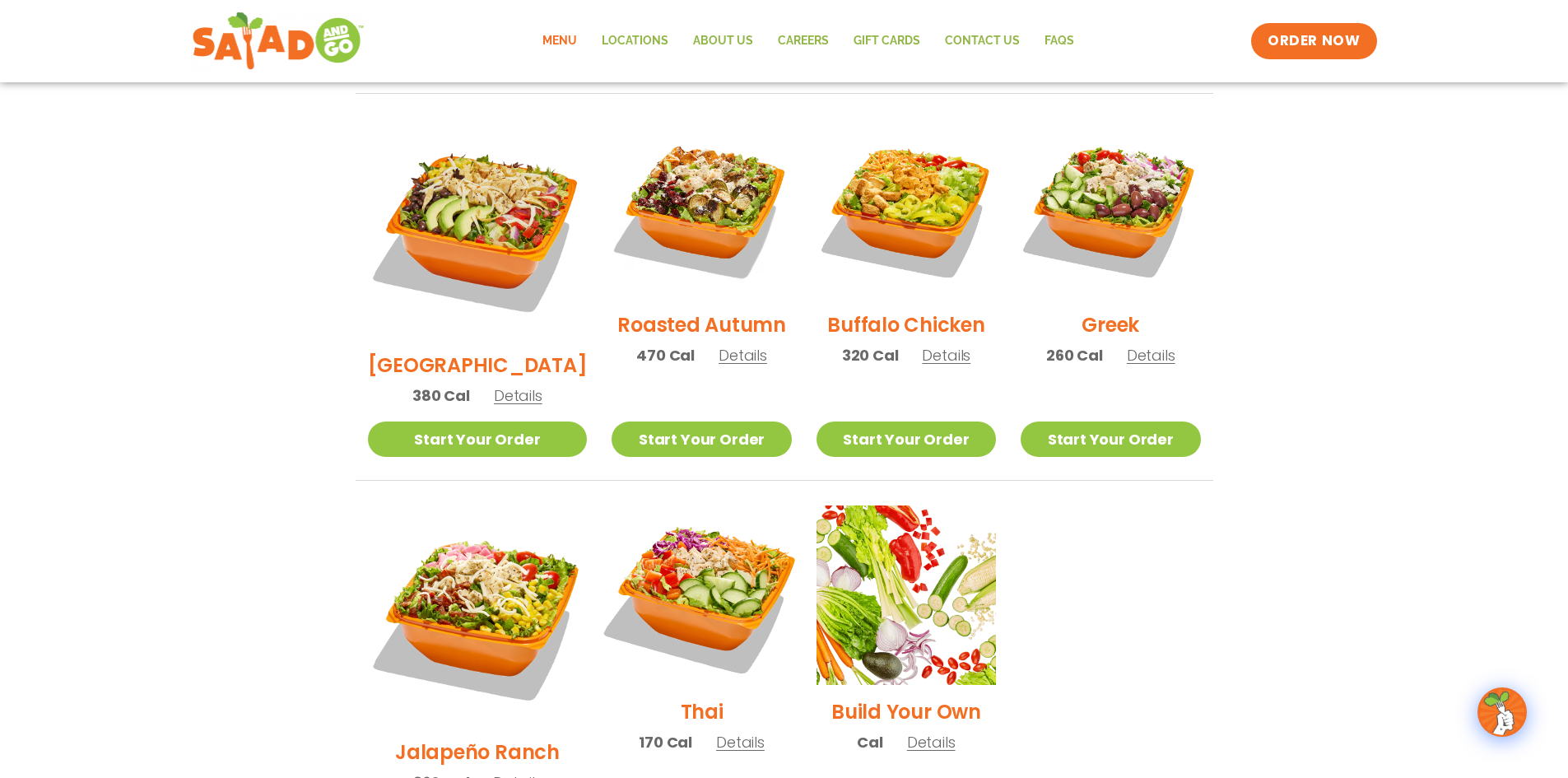
click at [720, 556] on img at bounding box center [701, 595] width 211 height 211
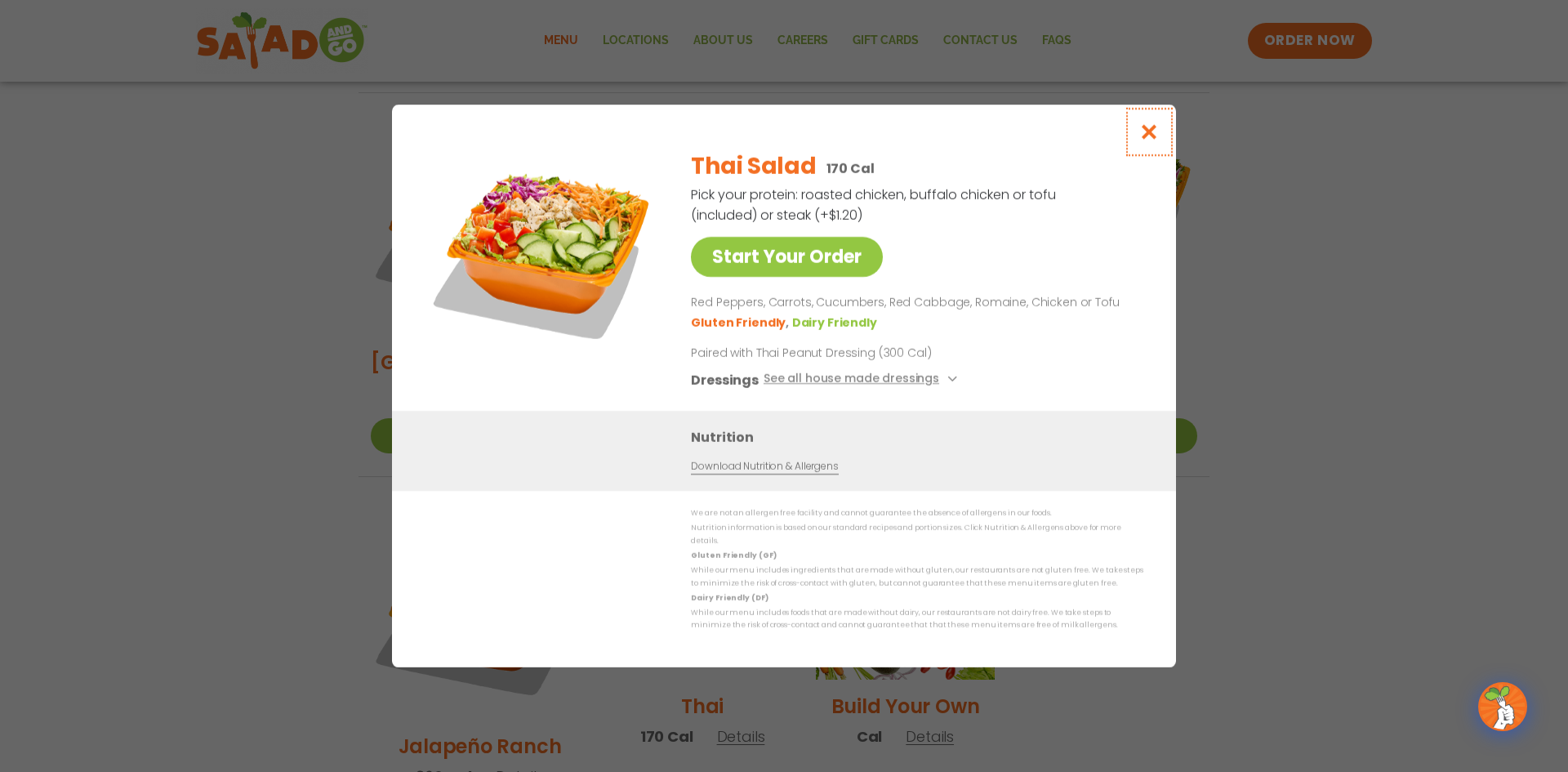
click at [1154, 140] on icon "Close modal" at bounding box center [1149, 132] width 20 height 17
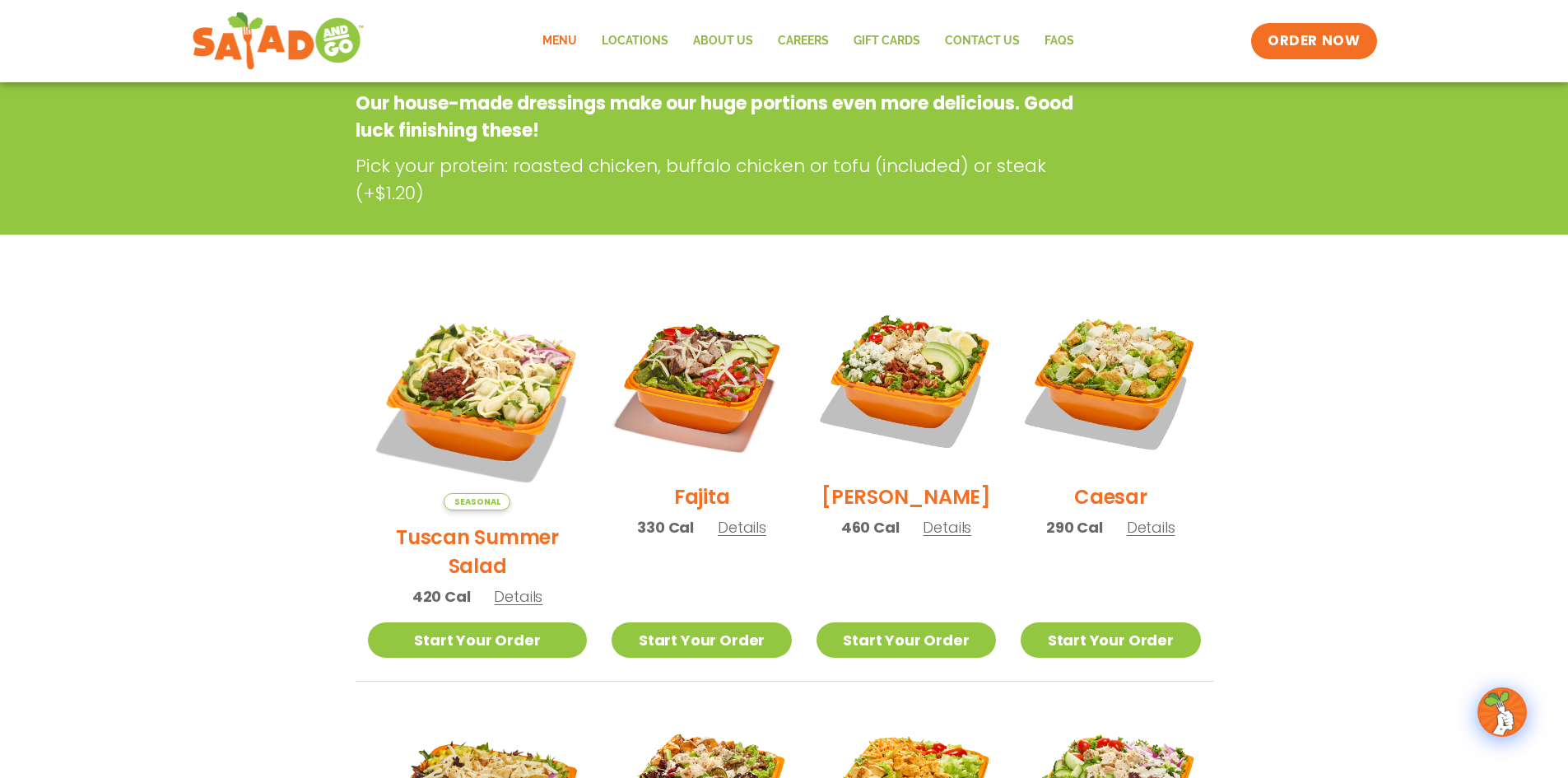
scroll to position [0, 0]
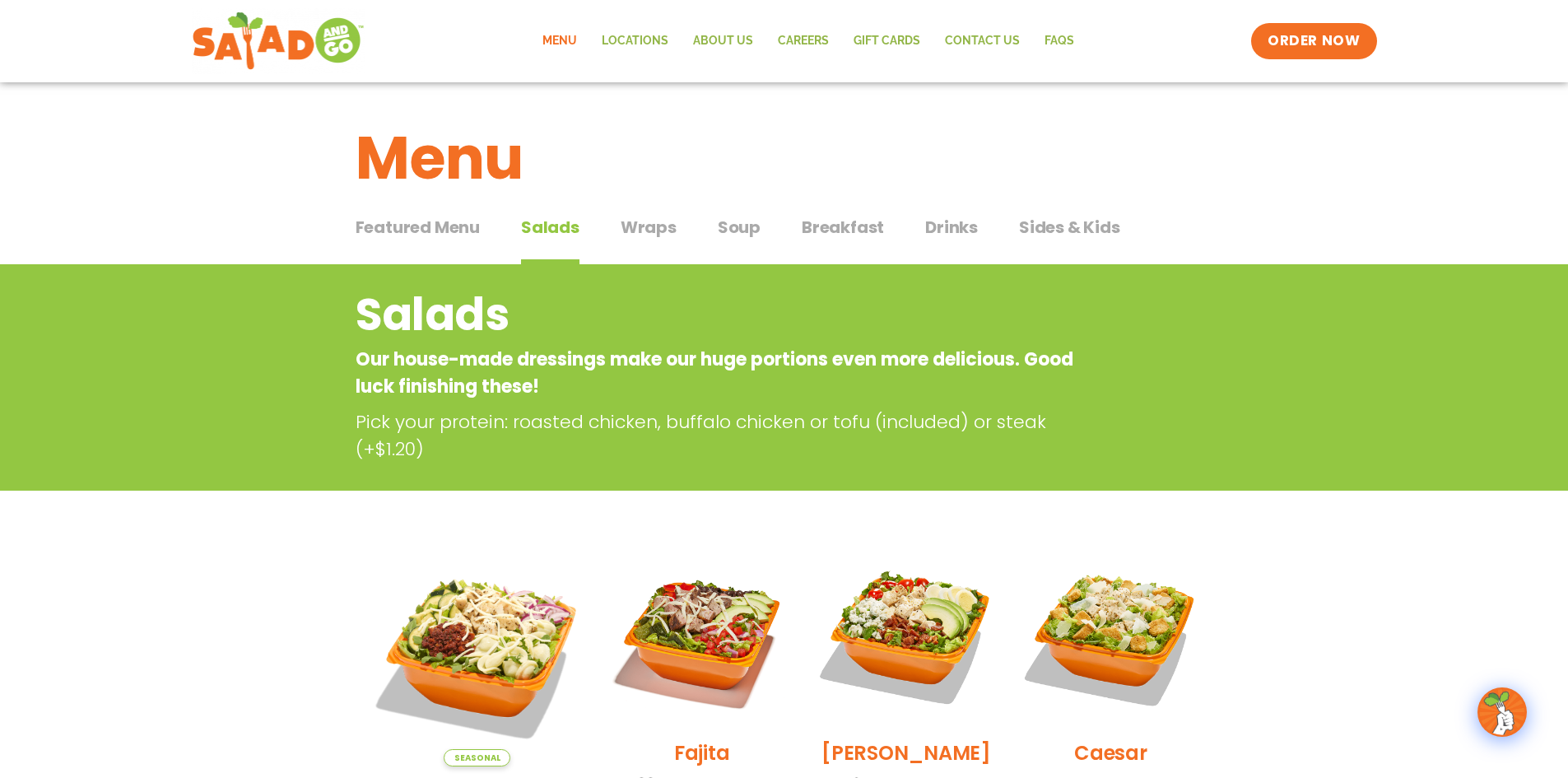
click at [646, 228] on span "Wraps" at bounding box center [648, 227] width 56 height 25
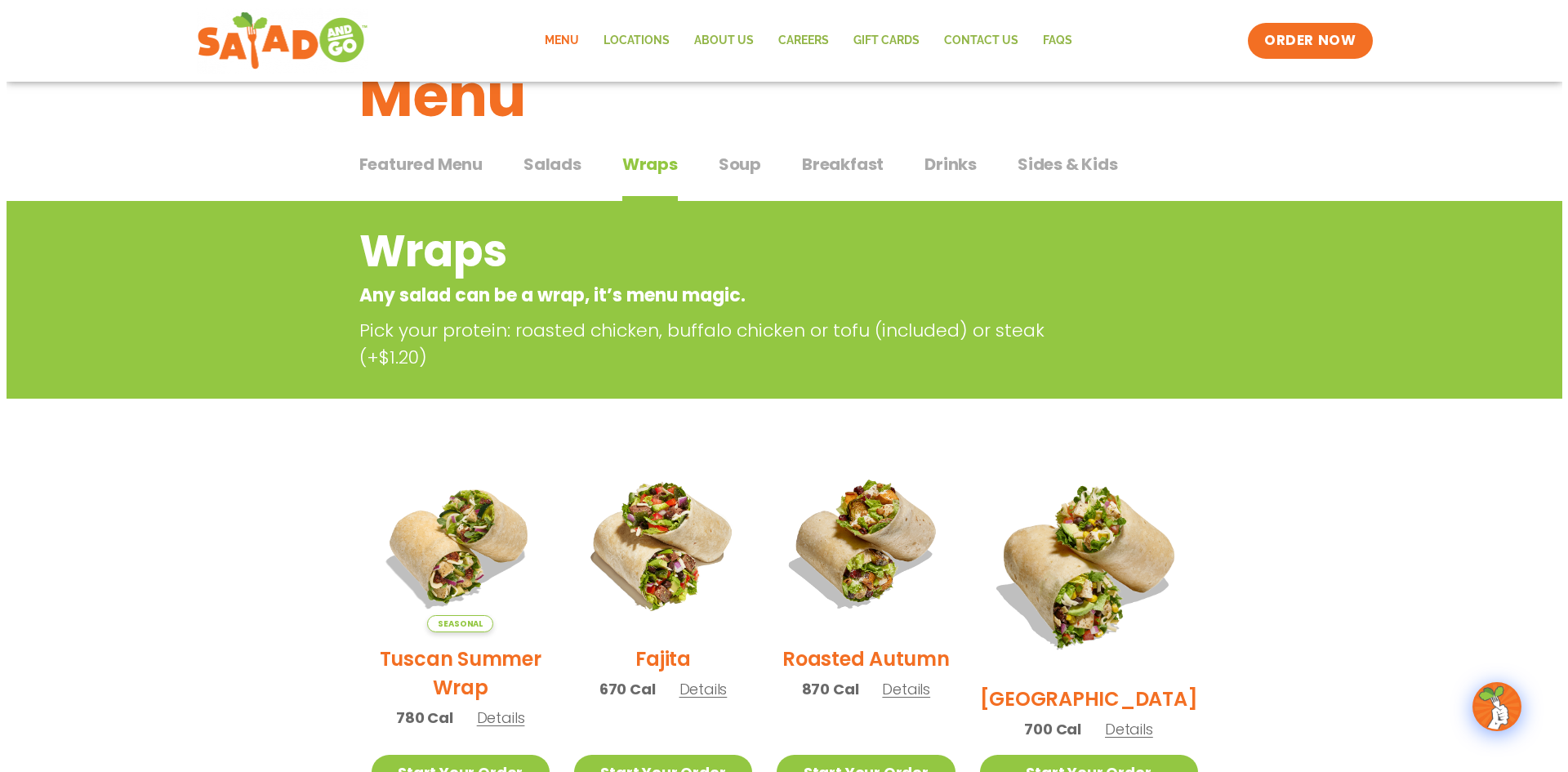
scroll to position [163, 0]
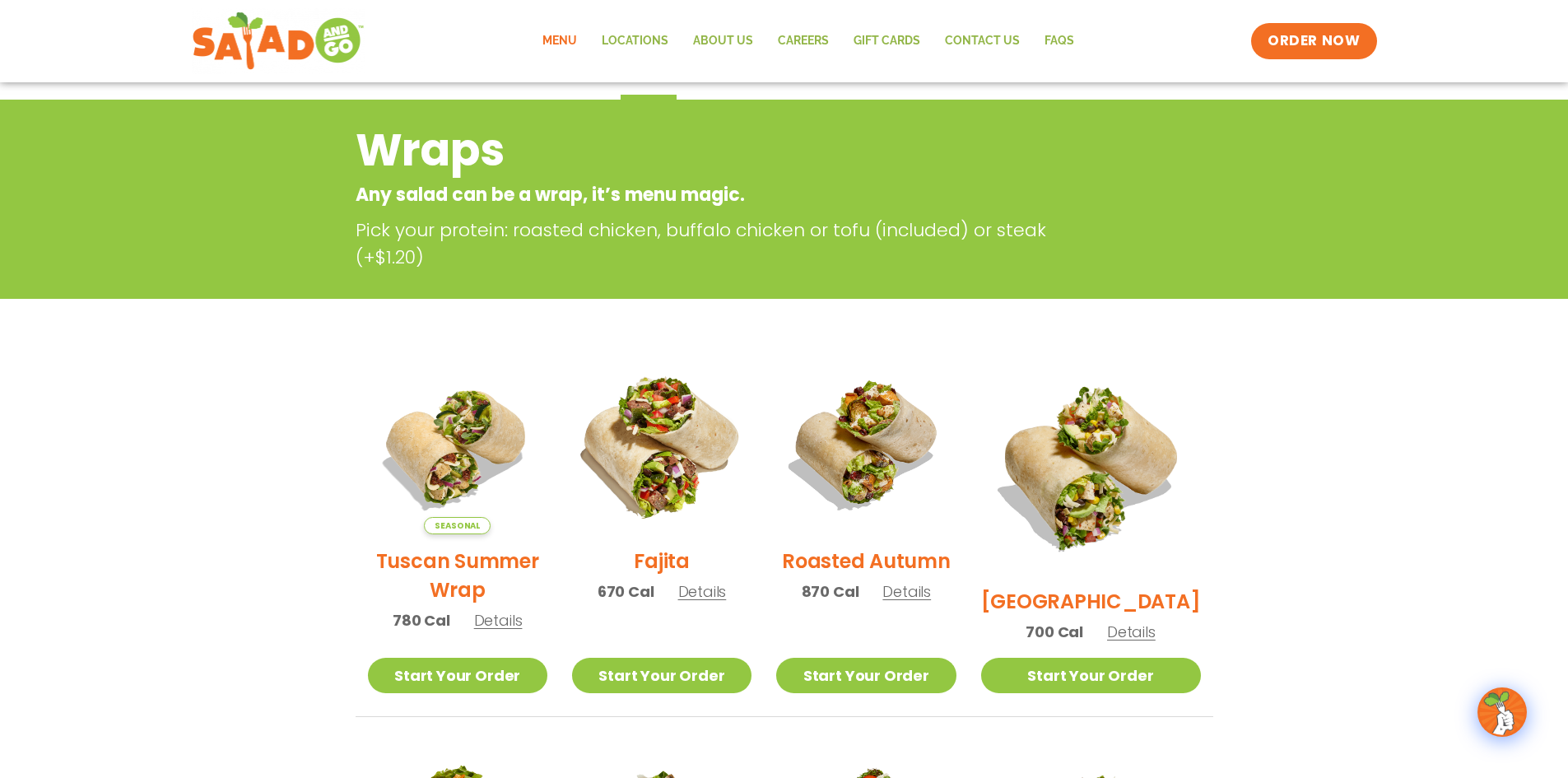
click at [700, 444] on img at bounding box center [662, 444] width 211 height 211
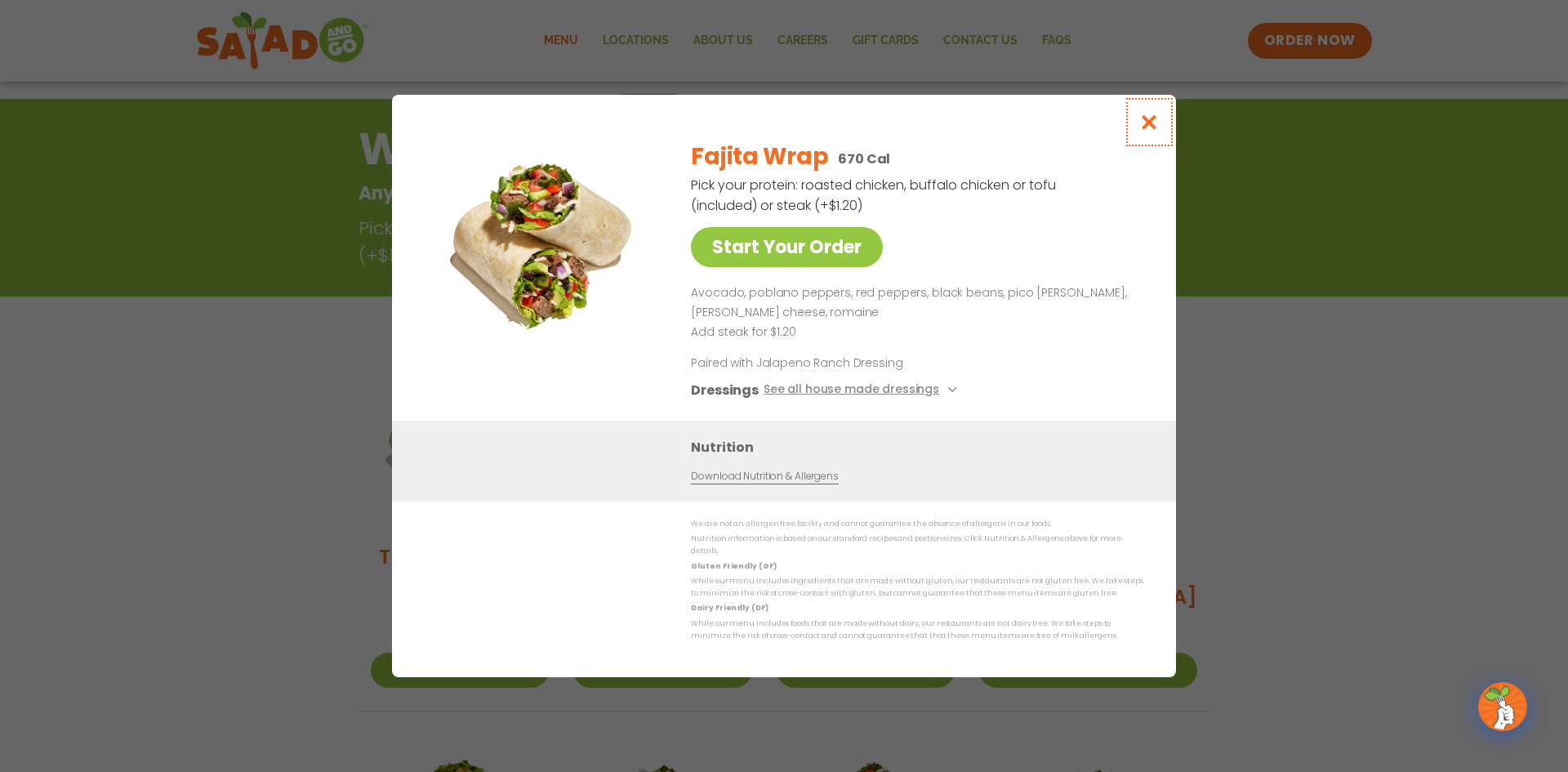
click at [1150, 130] on icon "Close modal" at bounding box center [1149, 121] width 20 height 17
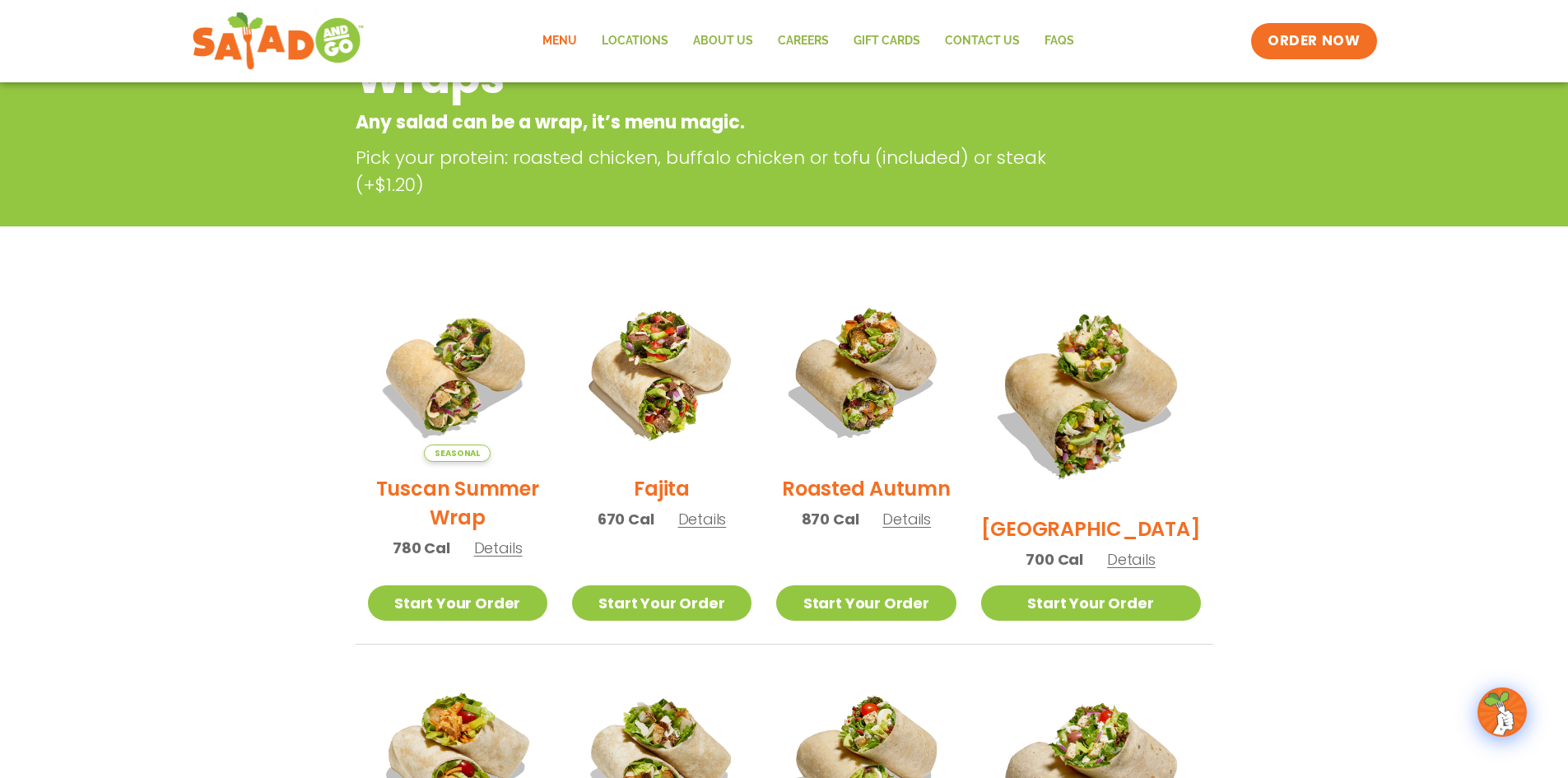
scroll to position [264, 0]
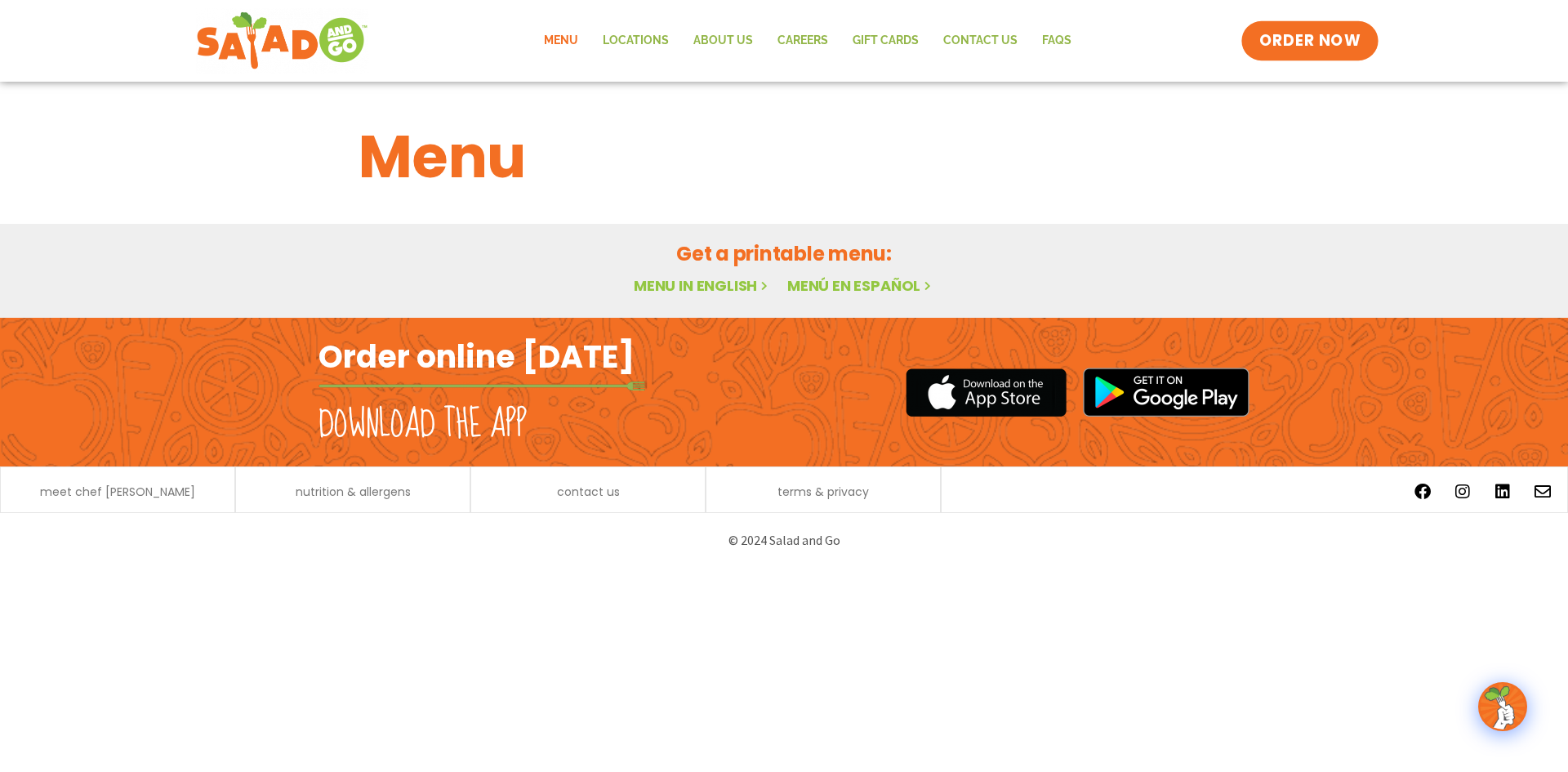
click at [1301, 48] on span "ORDER NOW" at bounding box center [1310, 41] width 102 height 21
